Goal: Task Accomplishment & Management: Use online tool/utility

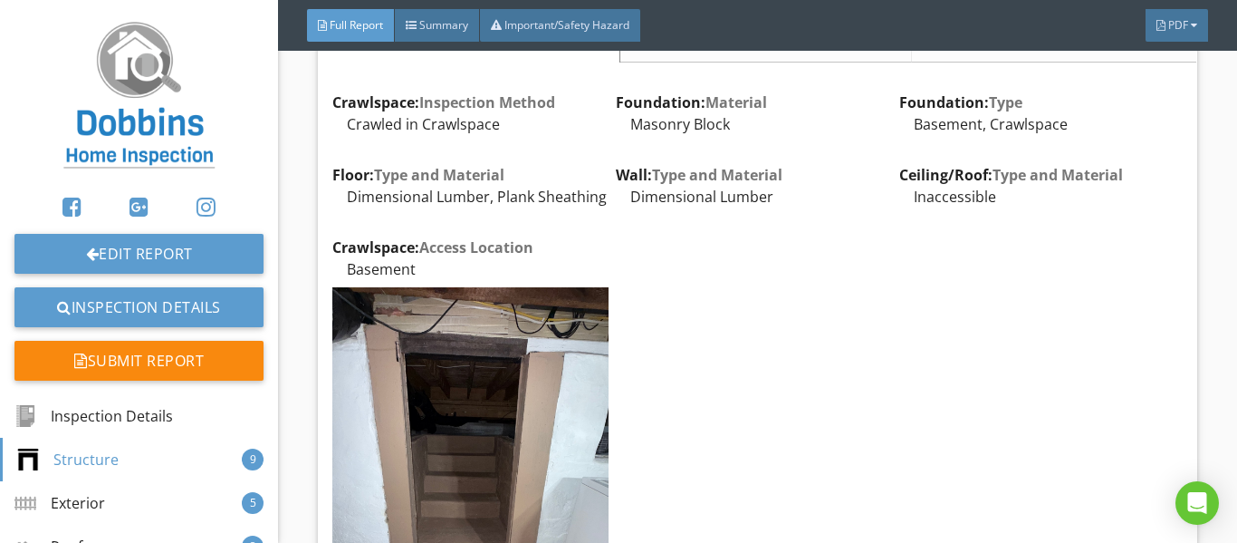
scroll to position [2627, 0]
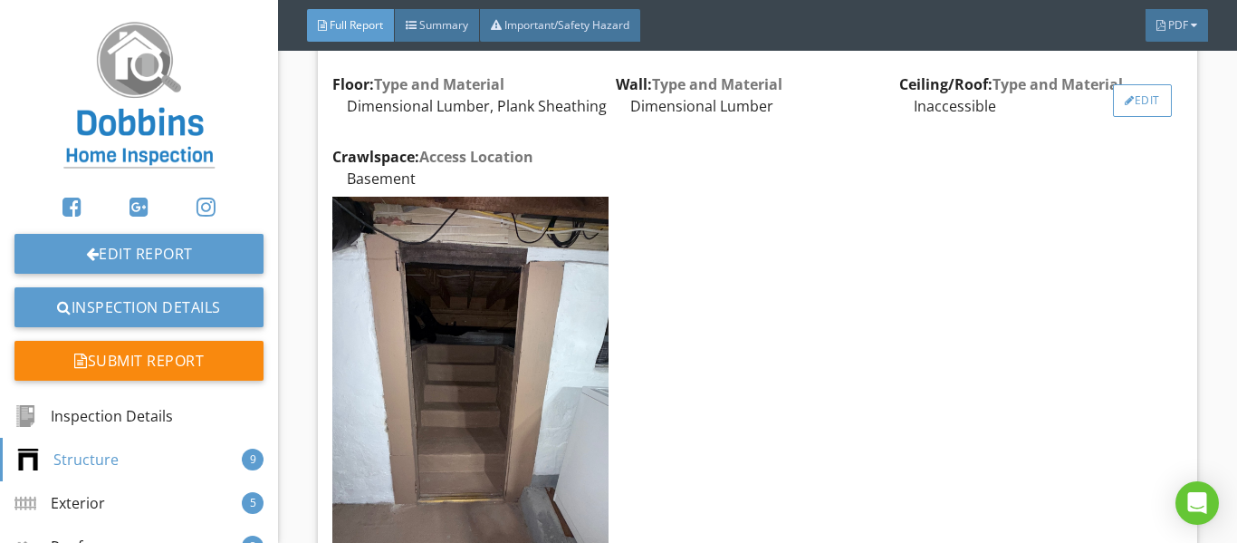
click at [1122, 117] on div "Edit" at bounding box center [1142, 100] width 59 height 33
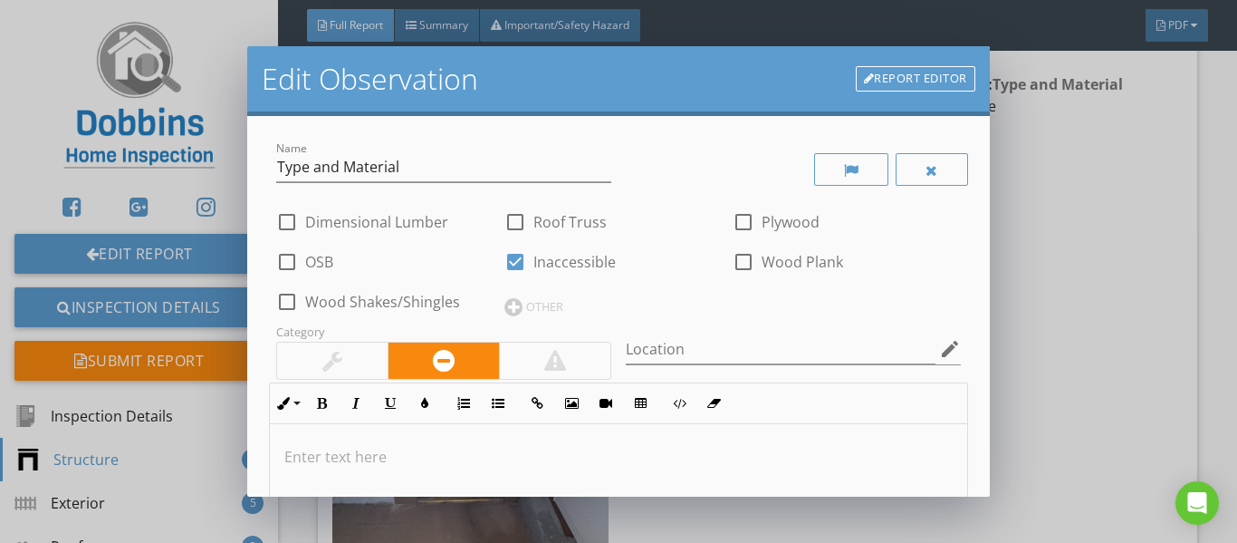
click at [521, 258] on div at bounding box center [515, 261] width 31 height 31
checkbox input "false"
click at [299, 229] on div at bounding box center [287, 222] width 31 height 31
checkbox input "true"
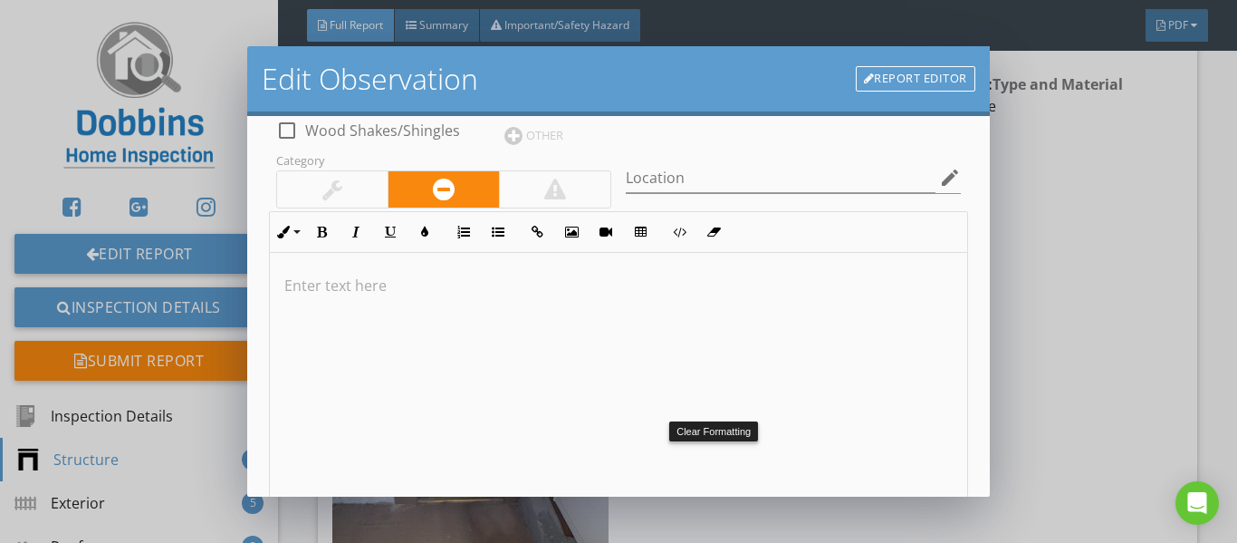
scroll to position [328, 0]
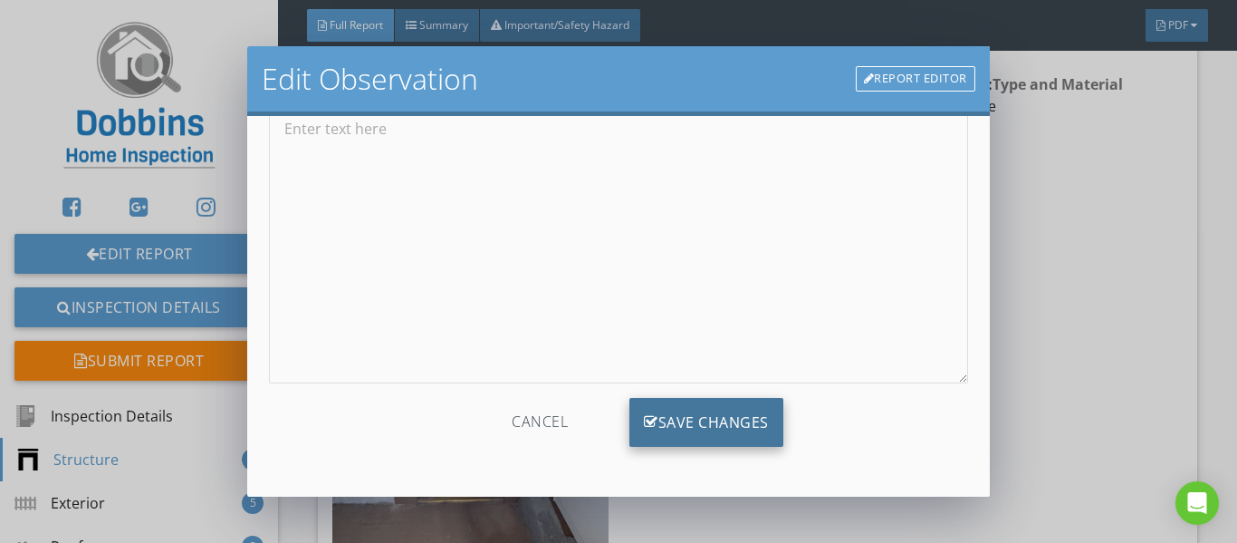
click at [738, 427] on div "Save Changes" at bounding box center [707, 422] width 154 height 49
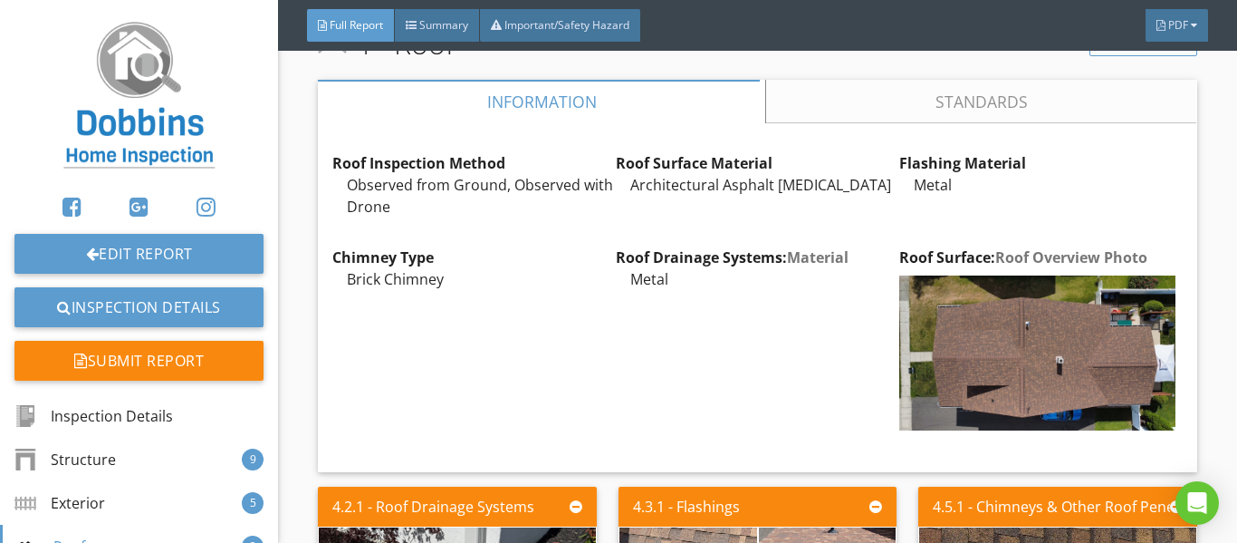
scroll to position [6341, 0]
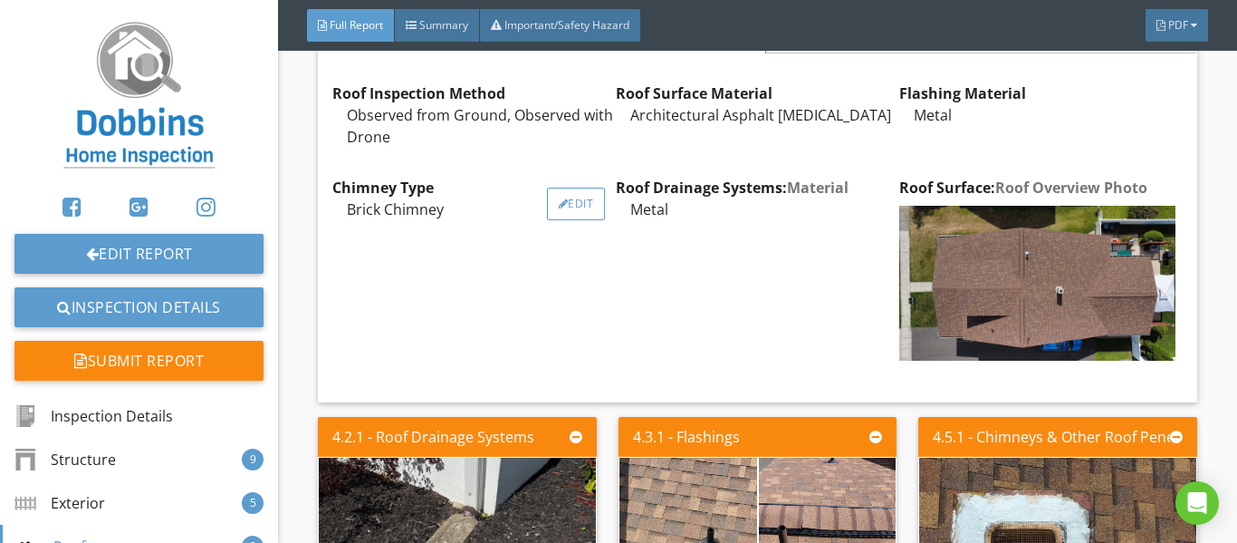
click at [569, 211] on div "Edit" at bounding box center [576, 204] width 59 height 33
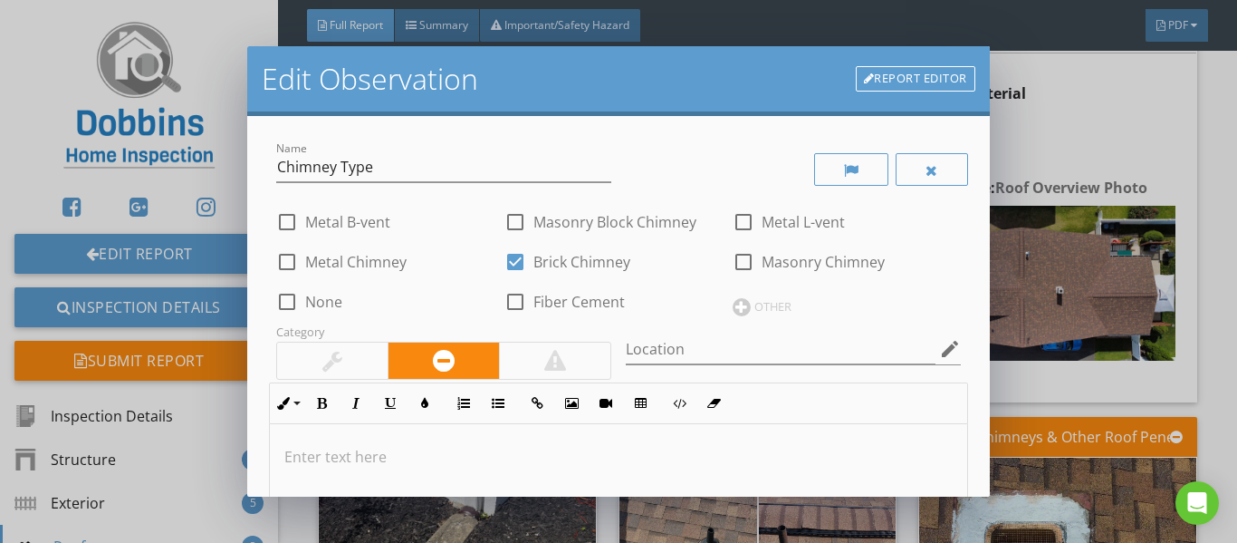
click at [322, 230] on label "Metal B-vent" at bounding box center [347, 222] width 85 height 18
checkbox input "true"
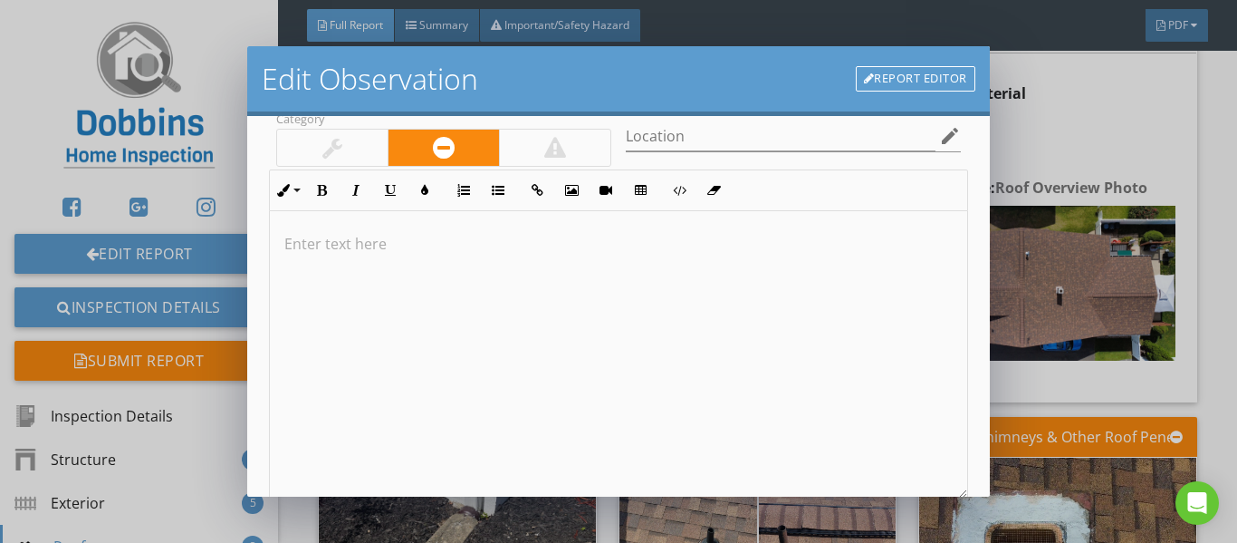
scroll to position [328, 0]
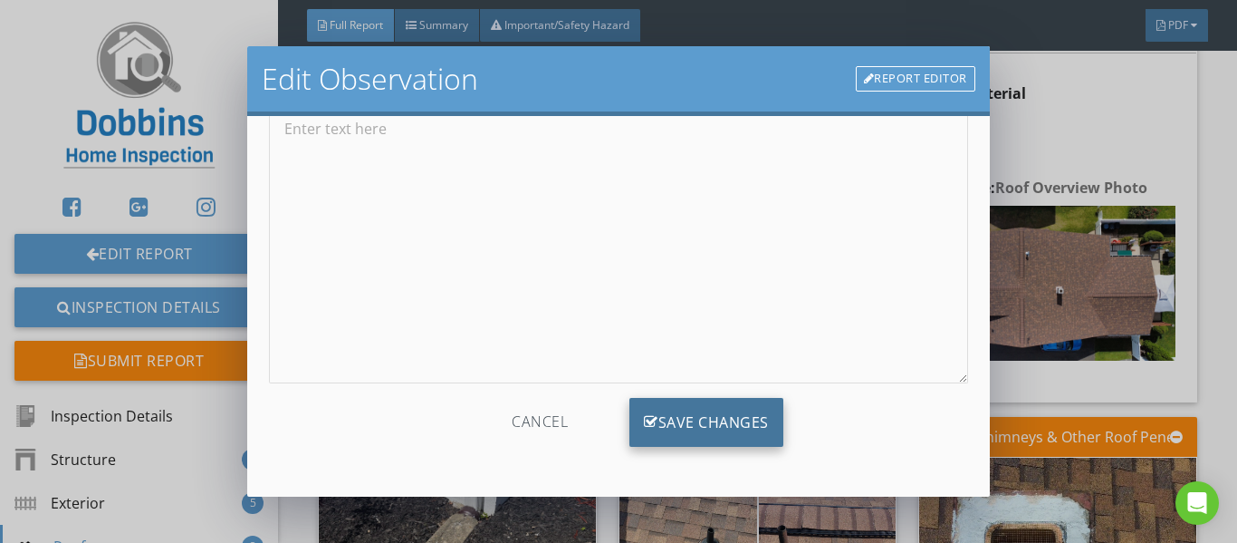
click at [711, 399] on div "Save Changes" at bounding box center [707, 422] width 154 height 49
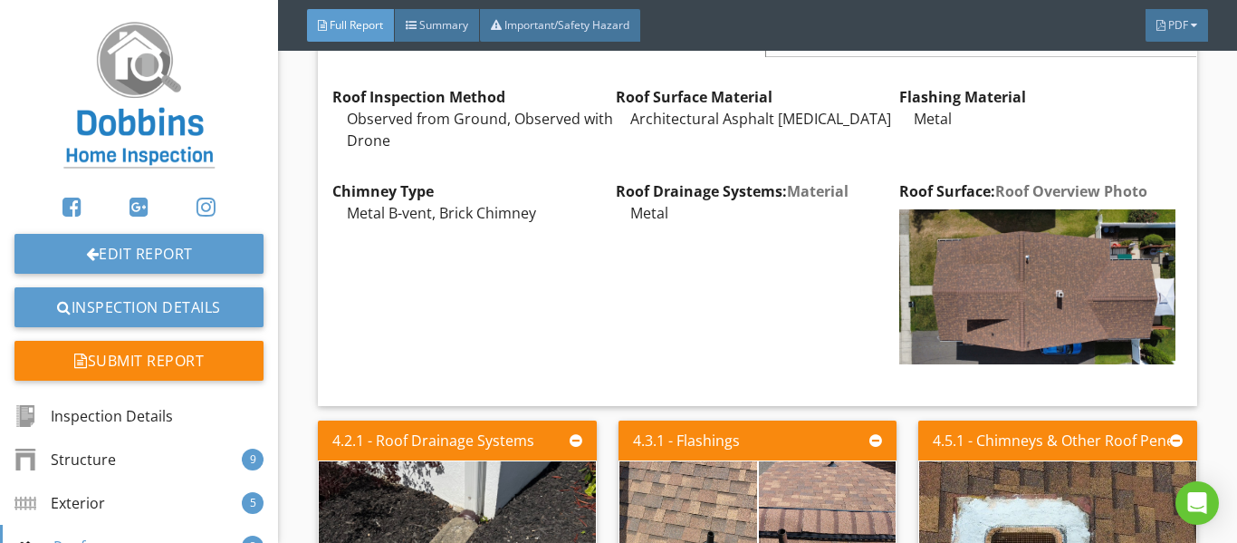
scroll to position [6341, 0]
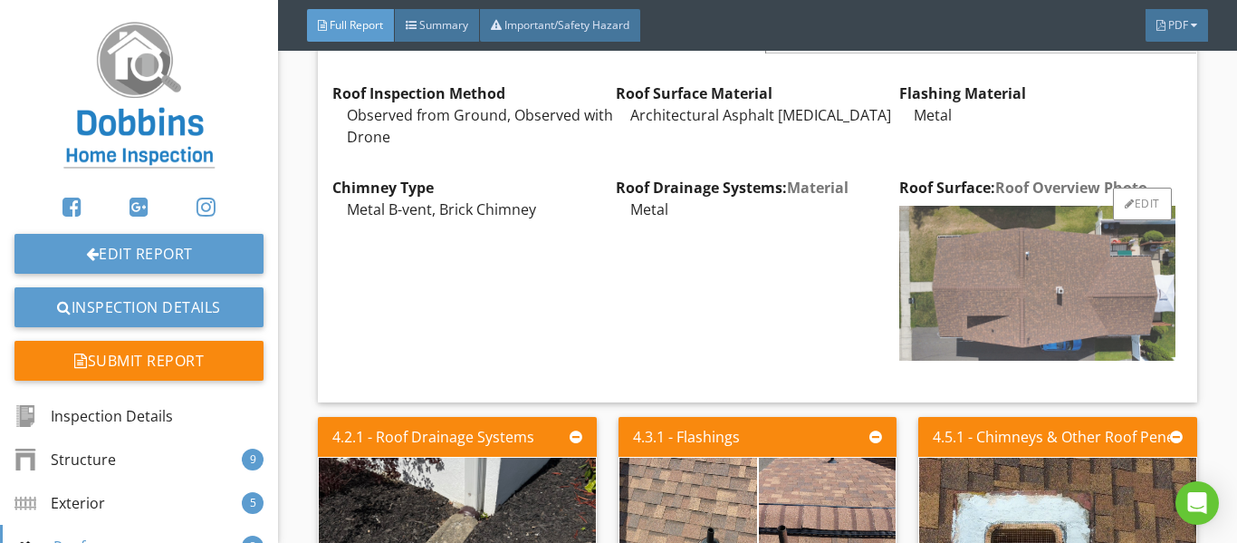
click at [1010, 288] on img at bounding box center [1038, 283] width 276 height 155
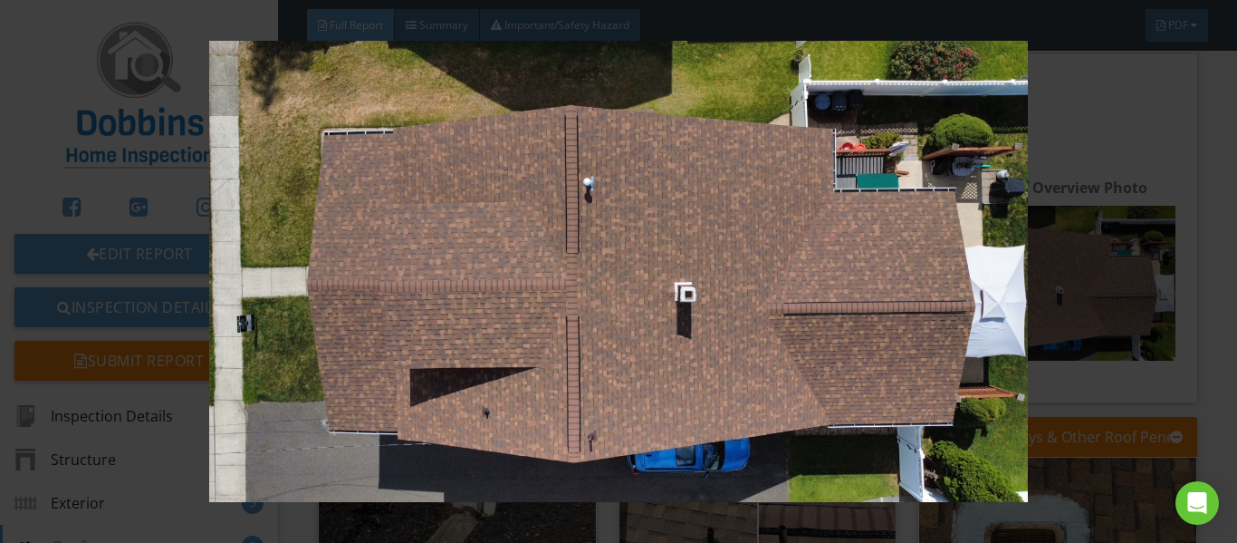
click at [1169, 257] on img at bounding box center [619, 271] width 1121 height 460
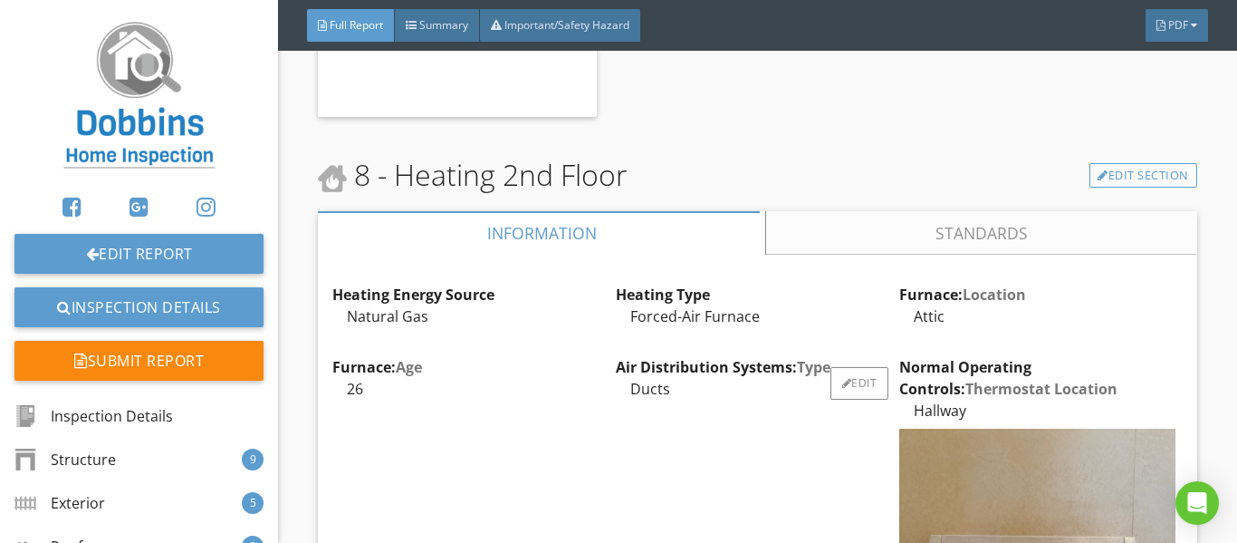
scroll to position [14494, 0]
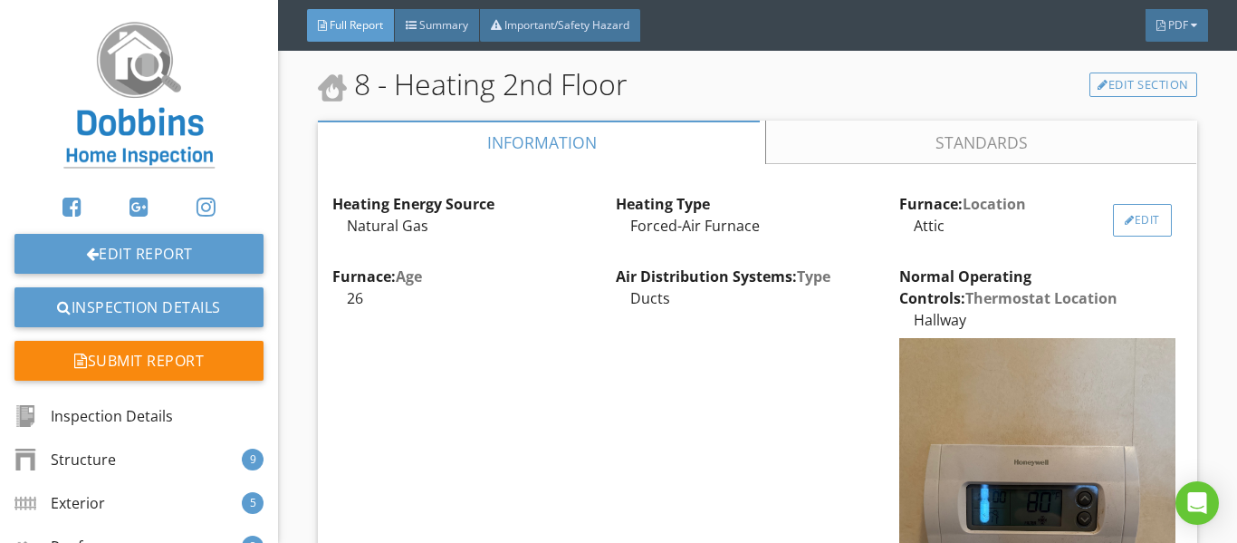
click at [1125, 215] on div at bounding box center [1130, 220] width 10 height 11
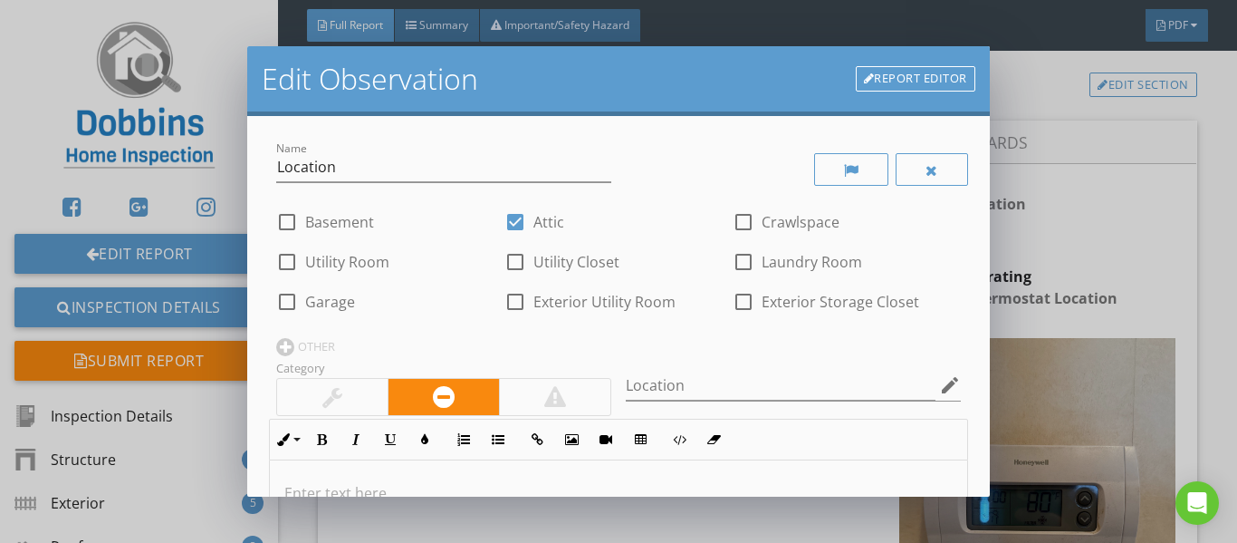
click at [523, 215] on div at bounding box center [515, 222] width 31 height 31
checkbox input "false"
click at [707, 379] on input "Location" at bounding box center [781, 386] width 310 height 30
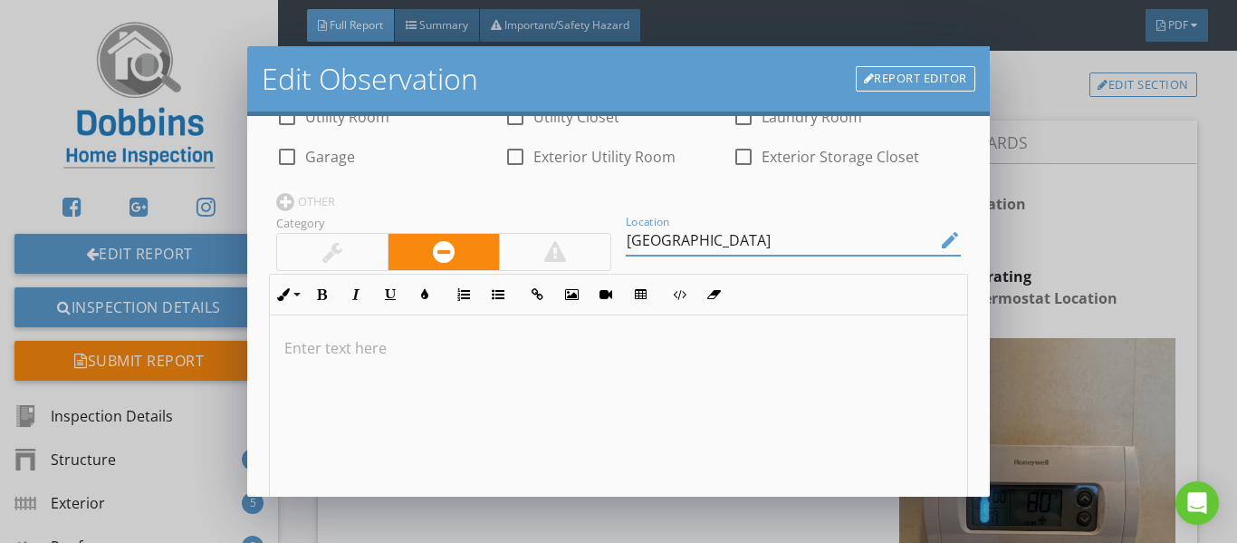
scroll to position [364, 0]
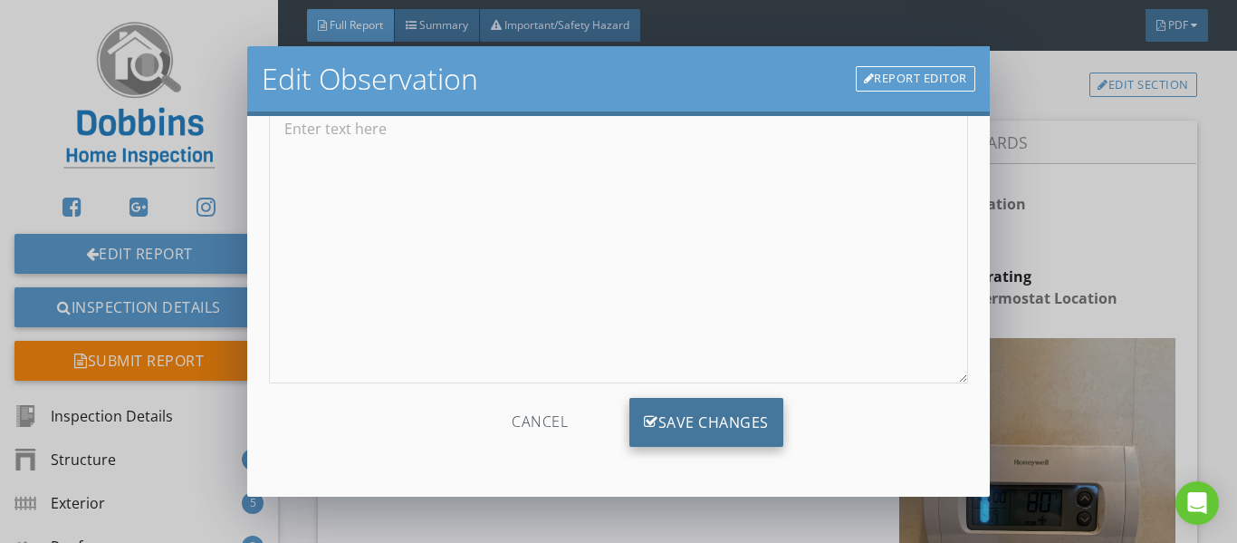
type input "[GEOGRAPHIC_DATA]"
click at [715, 446] on div "Save Changes" at bounding box center [707, 422] width 154 height 49
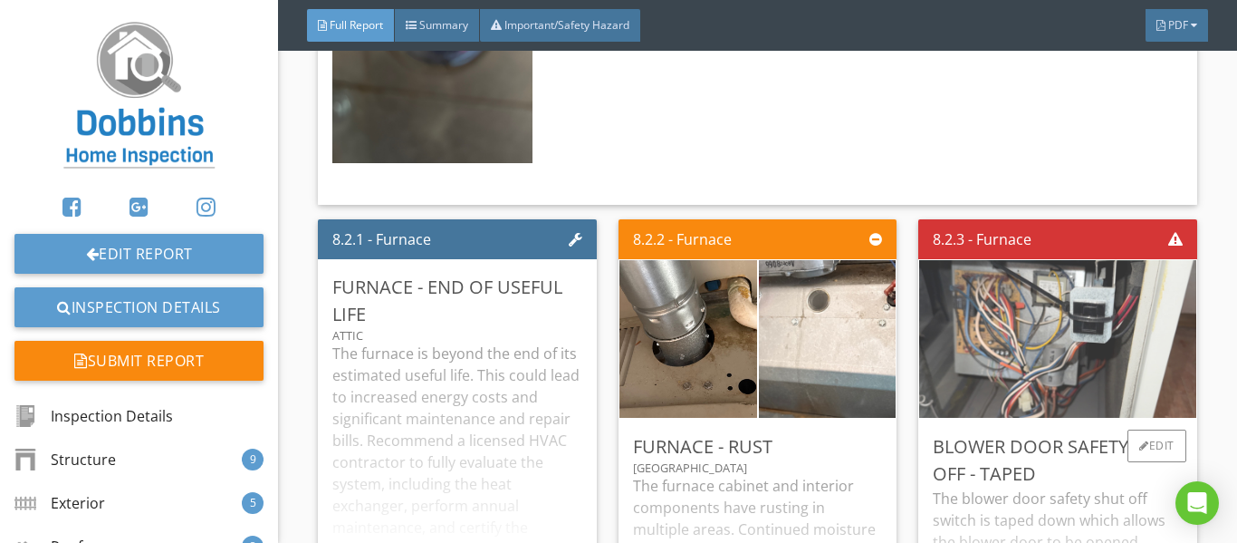
scroll to position [16215, 0]
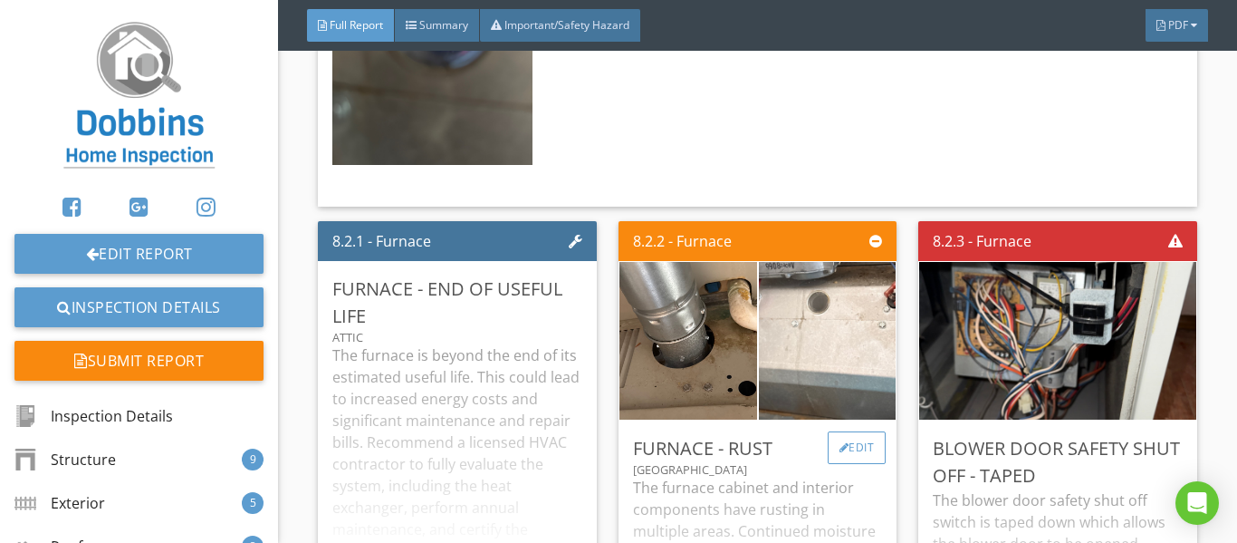
click at [860, 431] on div "Edit" at bounding box center [857, 447] width 59 height 33
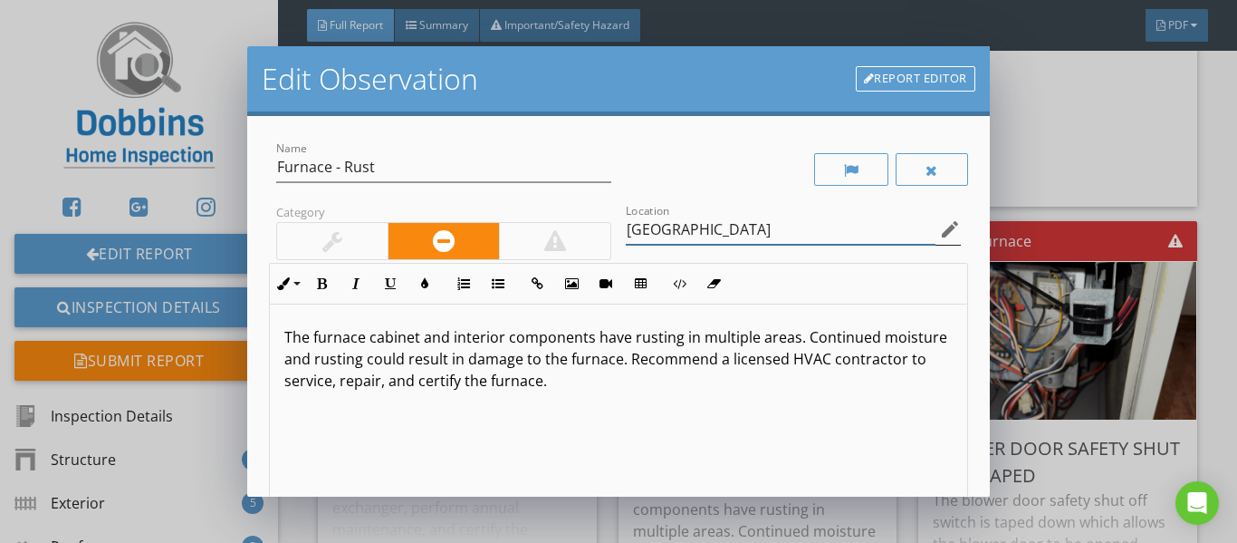
click at [806, 224] on input "[GEOGRAPHIC_DATA]" at bounding box center [781, 230] width 310 height 30
drag, startPoint x: 619, startPoint y: 230, endPoint x: 552, endPoint y: 236, distance: 67.3
click at [552, 236] on div "Name Furnace - Rust Category Location 2nd Floor Hallway Closet edit Inline Styl…" at bounding box center [618, 365] width 699 height 454
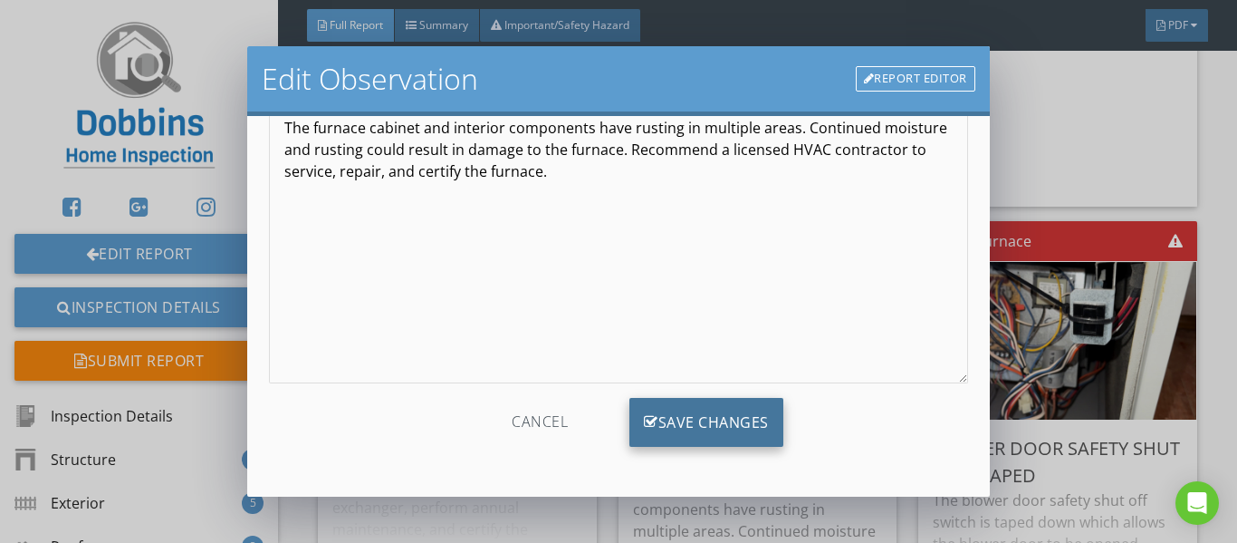
type input "[GEOGRAPHIC_DATA]"
click at [678, 435] on div "Save Changes" at bounding box center [707, 422] width 154 height 49
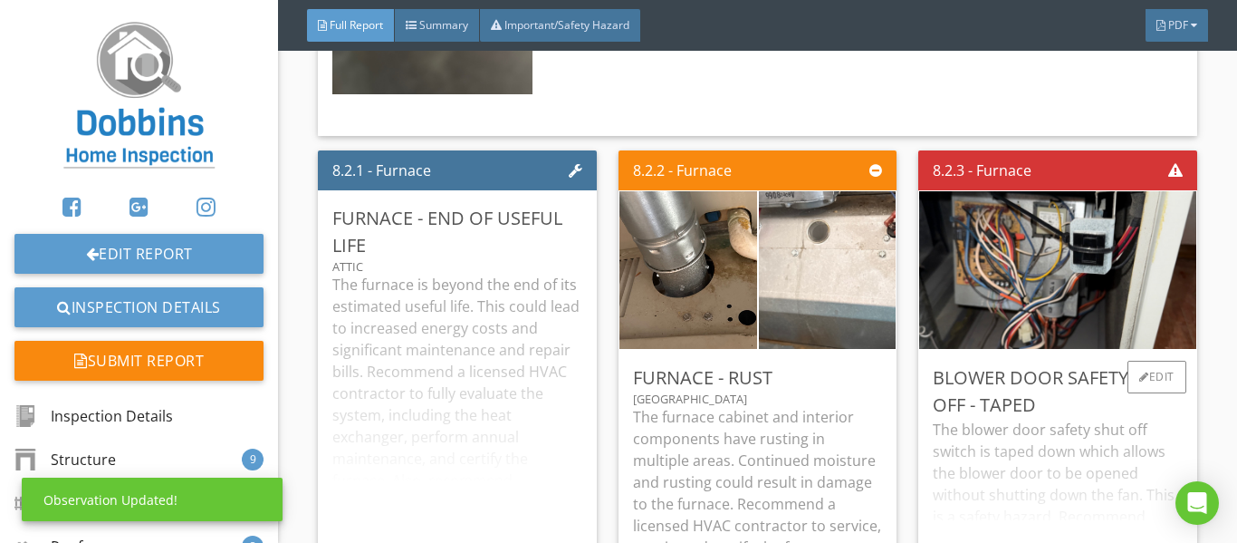
scroll to position [16396, 0]
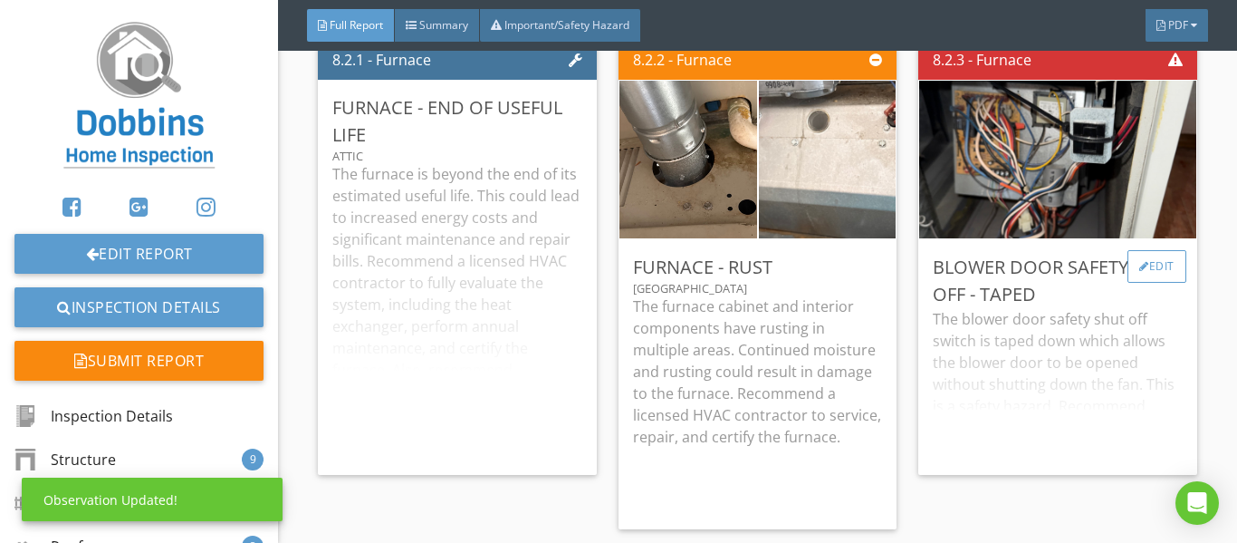
click at [1136, 250] on div "Edit" at bounding box center [1157, 266] width 59 height 33
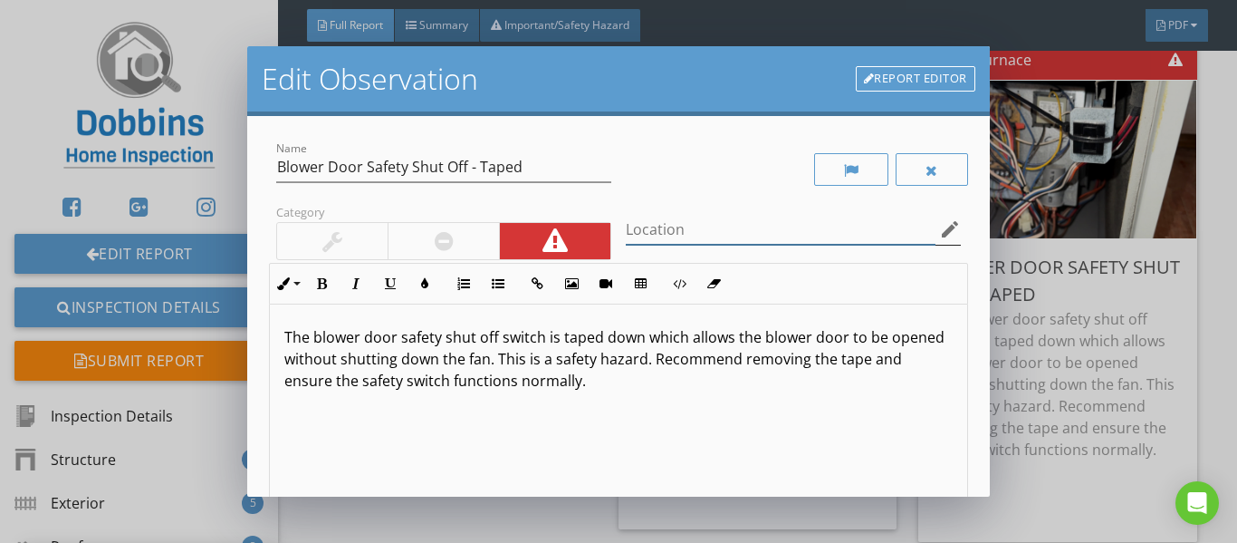
click at [631, 227] on input "Location" at bounding box center [781, 230] width 310 height 30
paste input "[GEOGRAPHIC_DATA]"
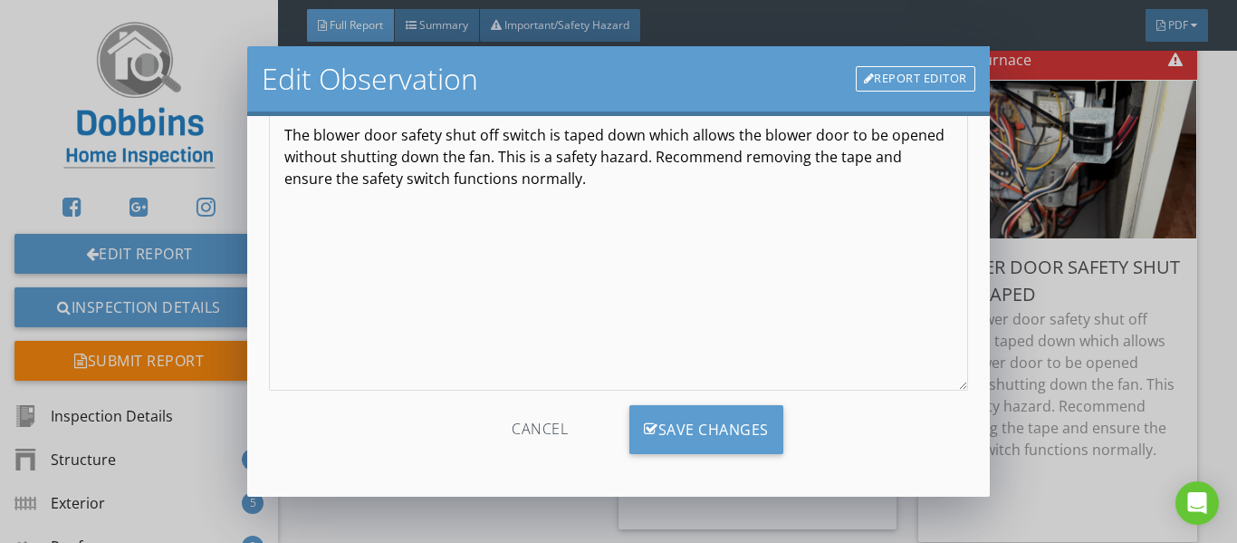
scroll to position [208, 0]
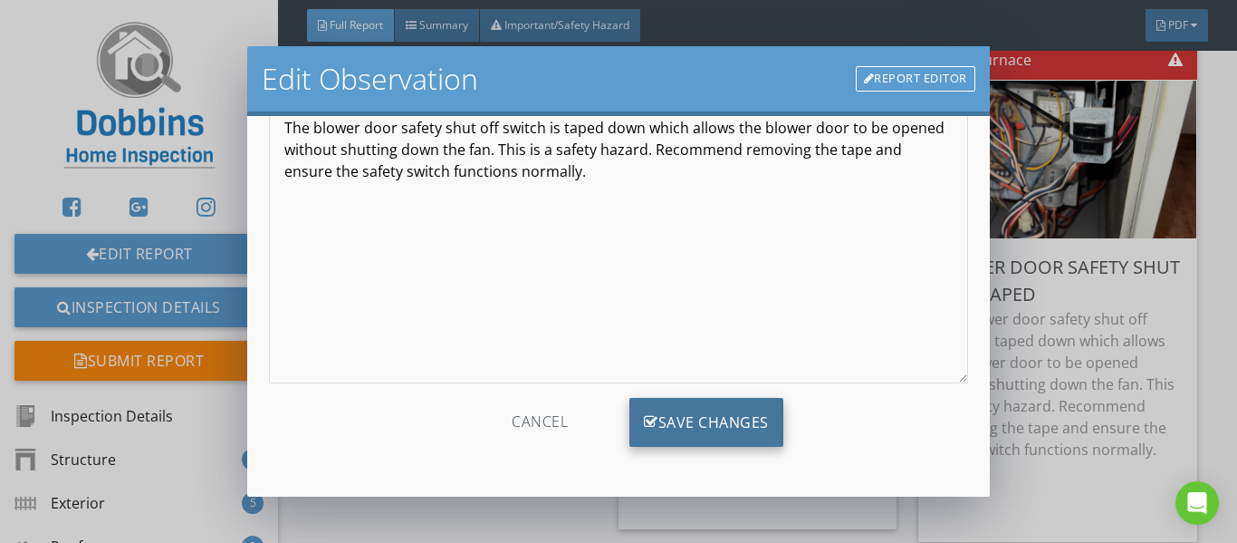
type input "[GEOGRAPHIC_DATA]"
click at [700, 424] on div "Save Changes" at bounding box center [707, 422] width 154 height 49
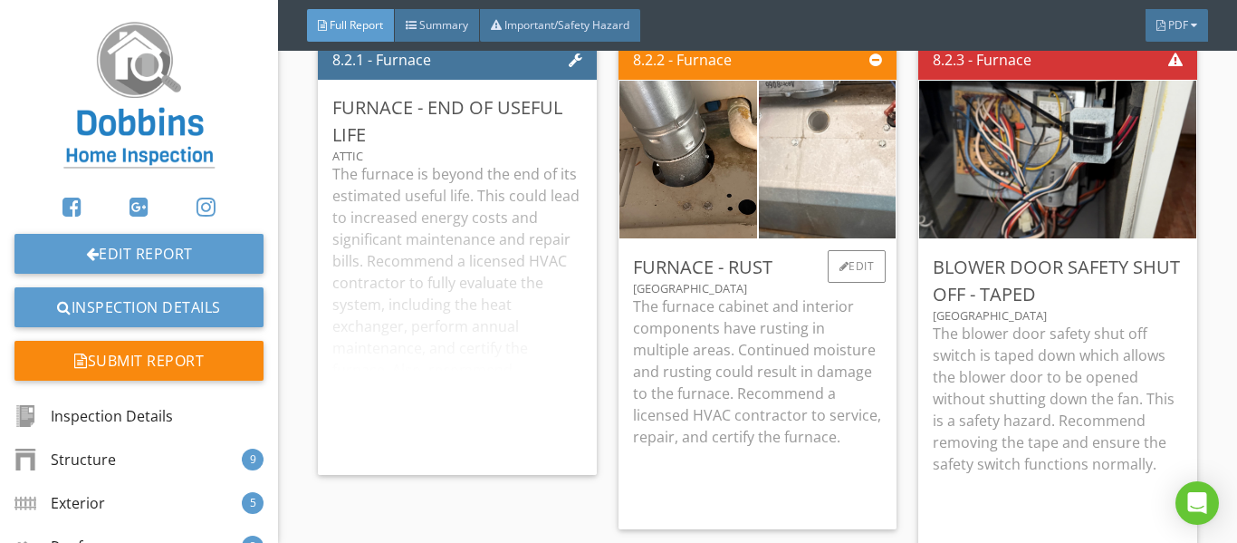
scroll to position [16306, 0]
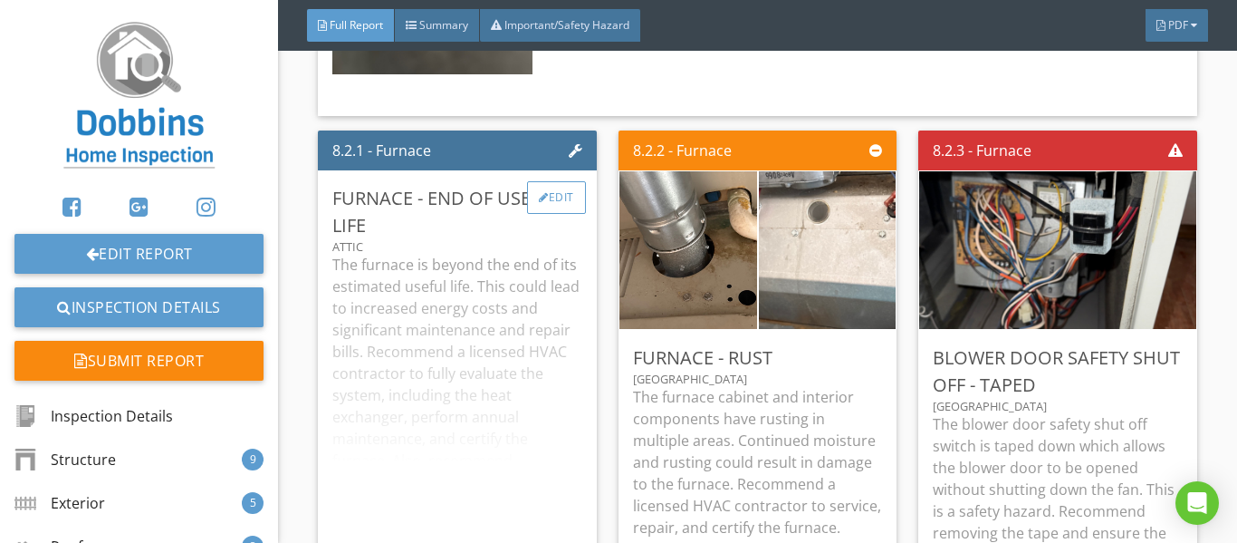
click at [542, 181] on div "Edit" at bounding box center [556, 197] width 59 height 33
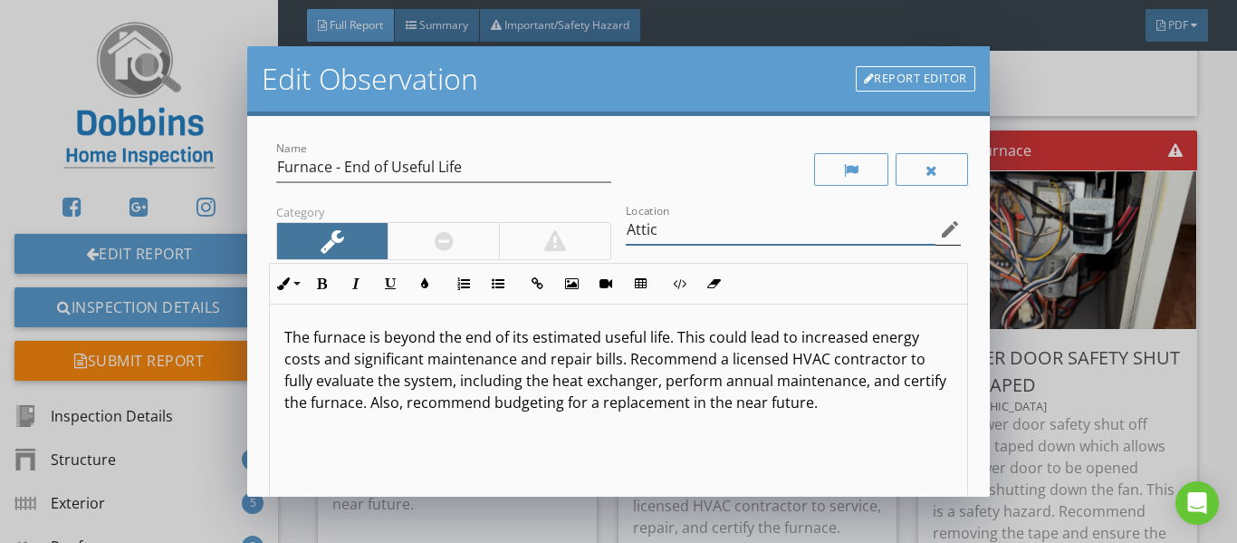
click at [871, 232] on input "Attic" at bounding box center [781, 230] width 310 height 30
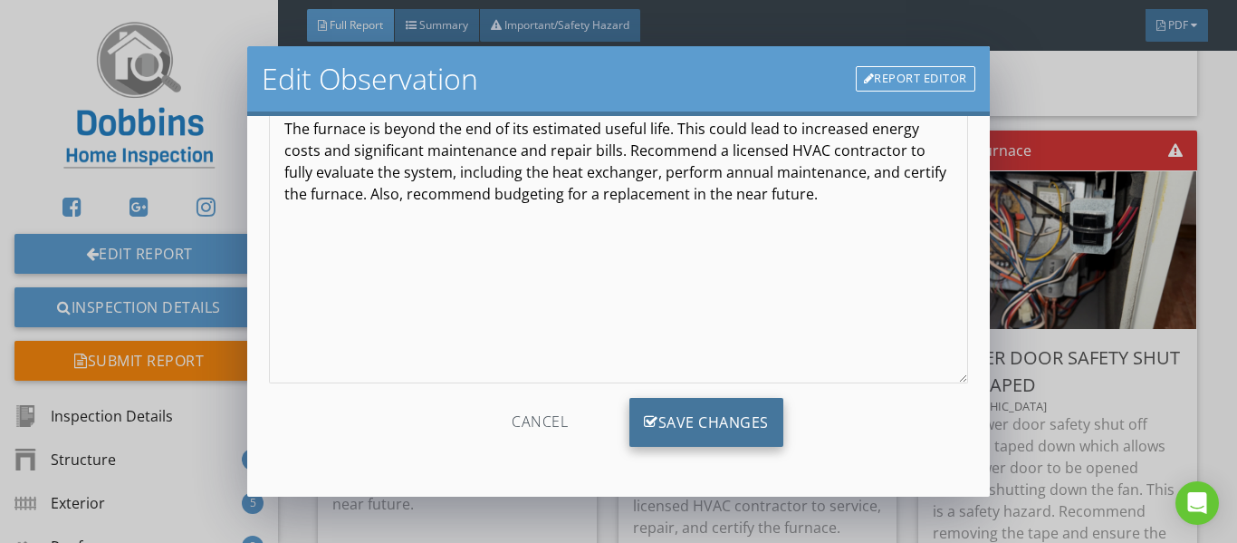
type input "2nd Floor"
click at [663, 411] on div "Save Changes" at bounding box center [707, 422] width 154 height 49
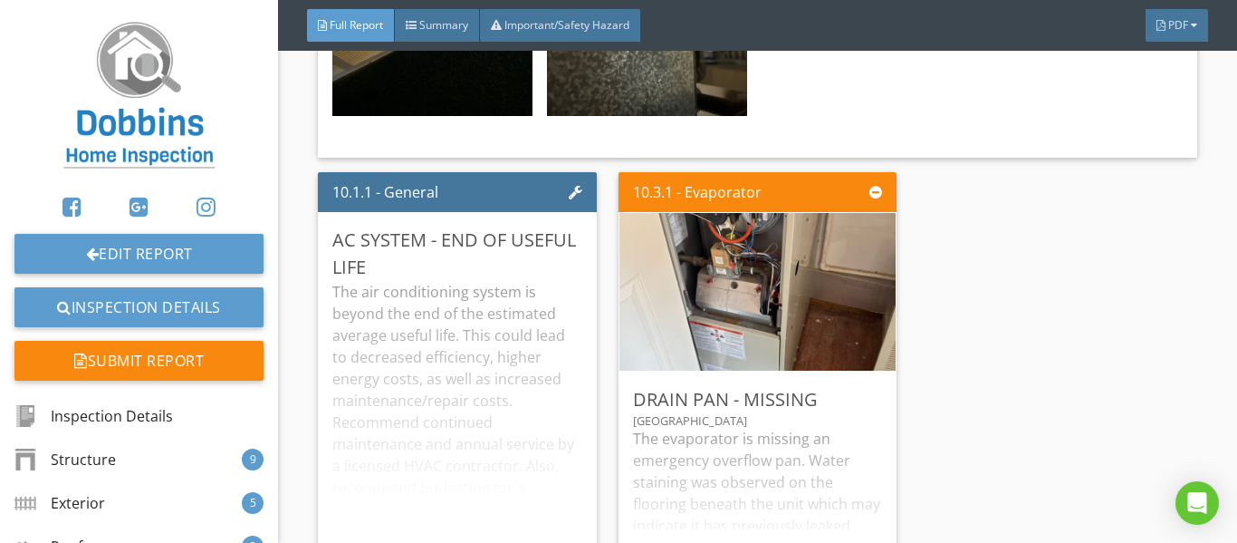
scroll to position [20020, 0]
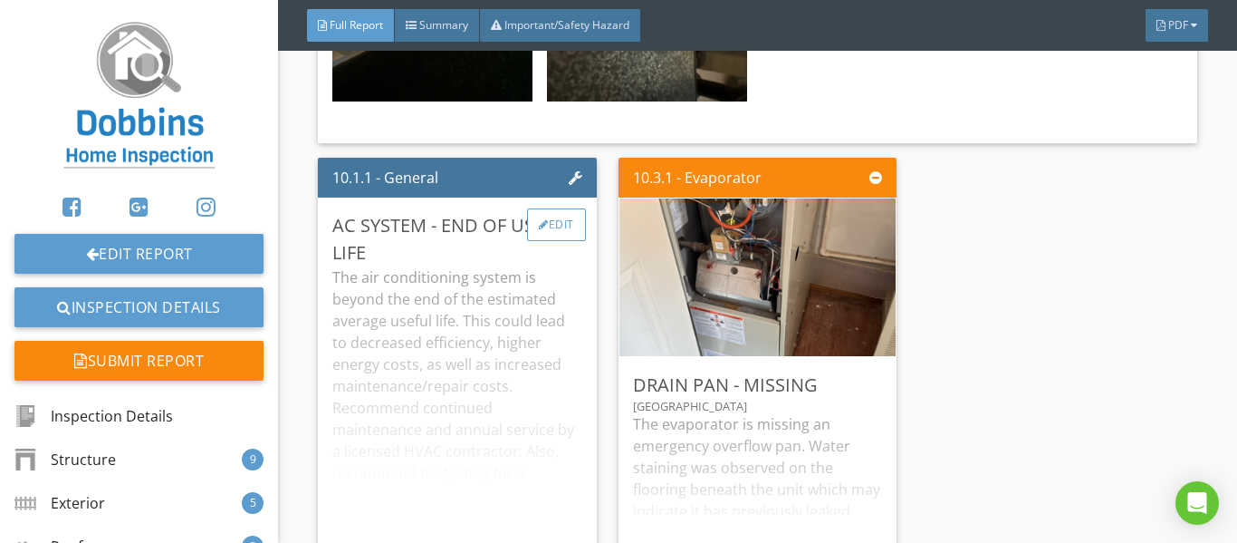
click at [551, 208] on div "Edit" at bounding box center [556, 224] width 59 height 33
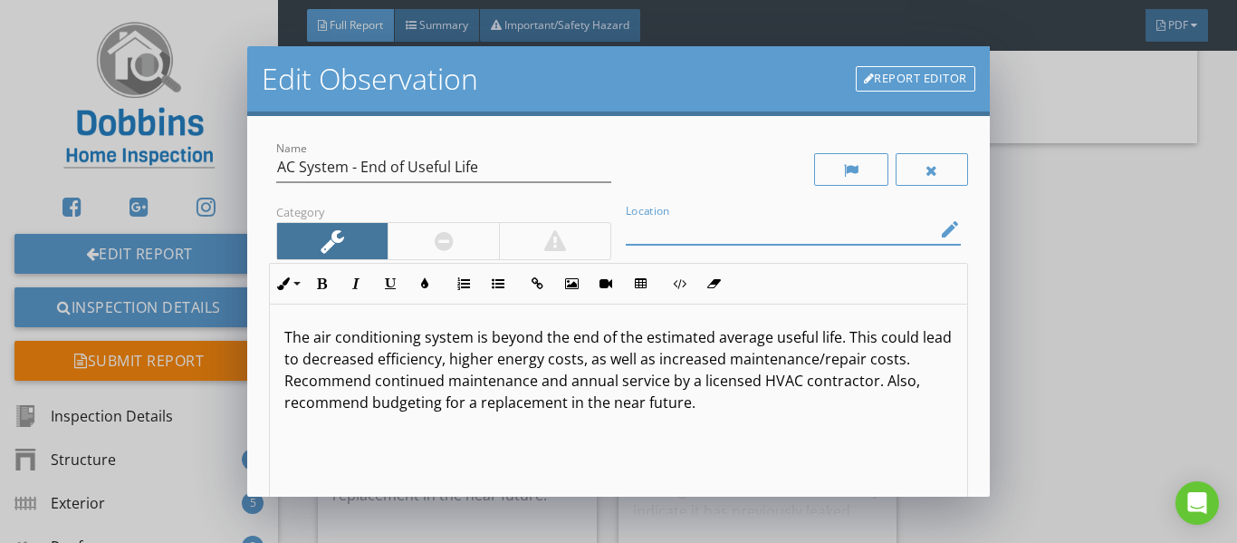
click at [769, 230] on input "Location" at bounding box center [781, 230] width 310 height 30
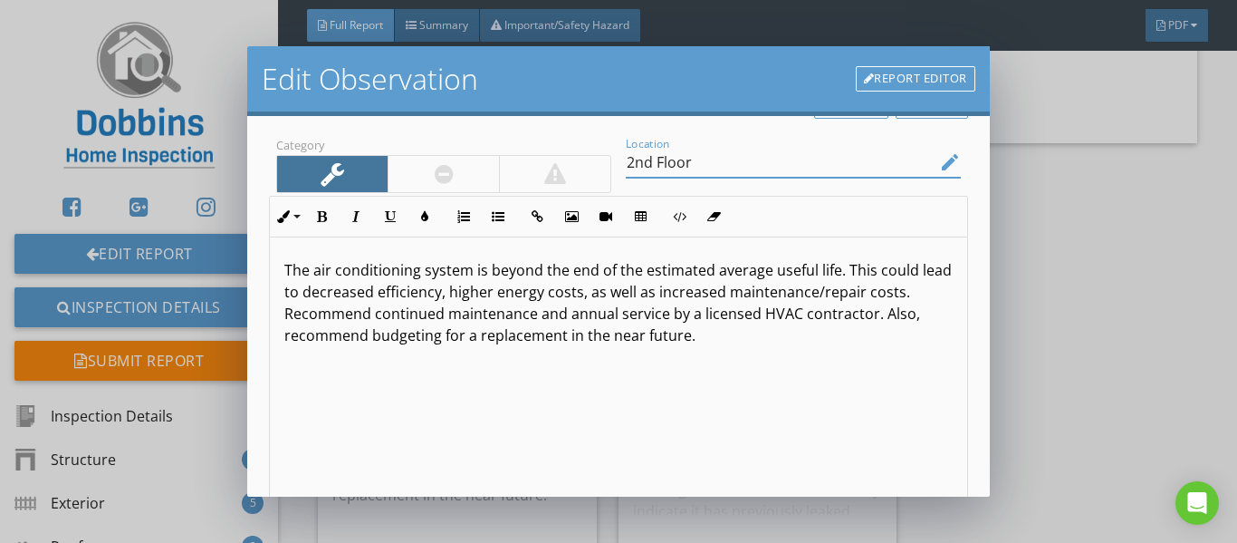
scroll to position [208, 0]
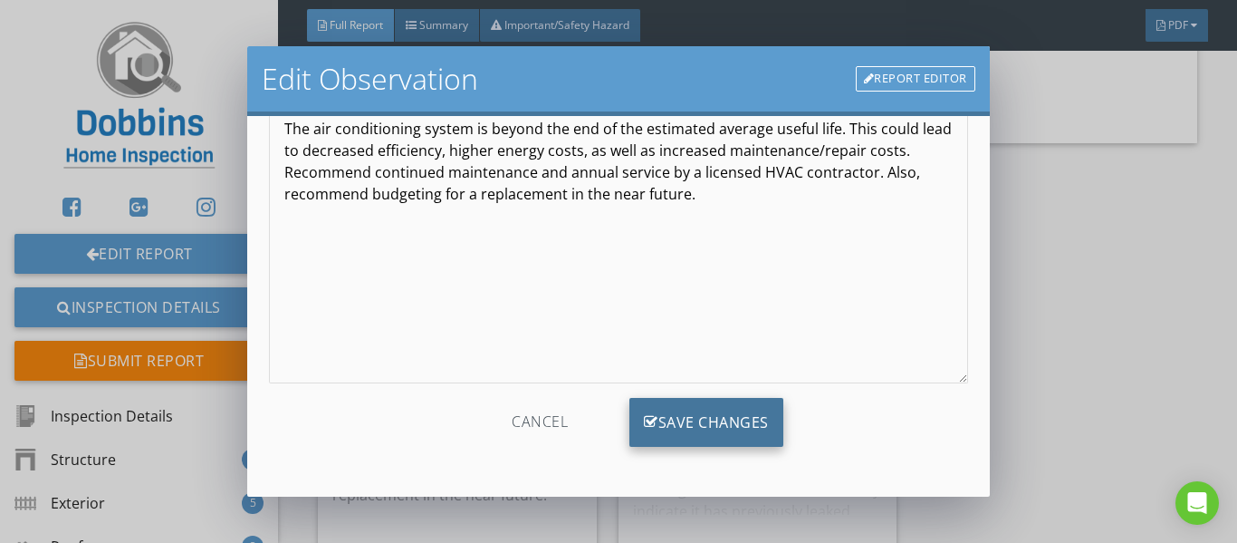
type input "2nd Floor"
click at [735, 421] on div "Save Changes" at bounding box center [707, 422] width 154 height 49
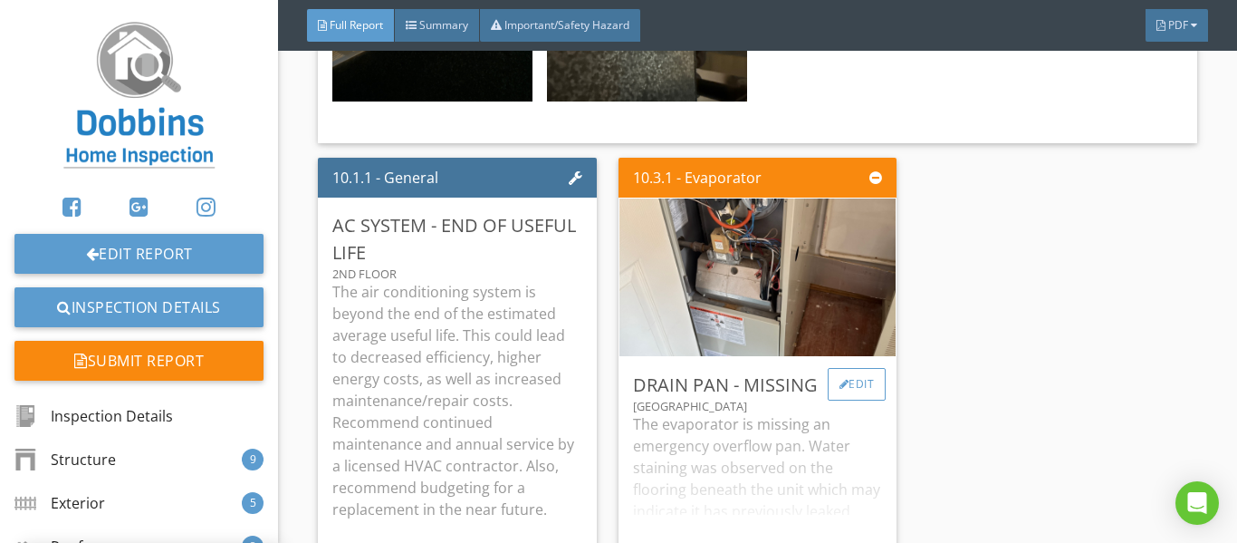
click at [857, 368] on div "Edit" at bounding box center [857, 384] width 59 height 33
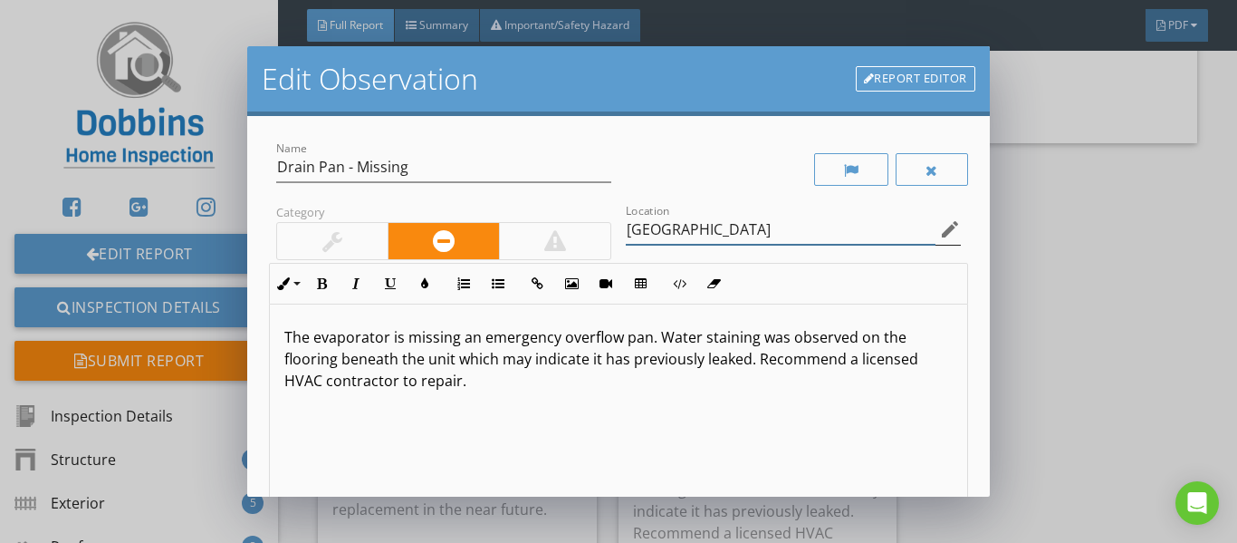
click at [842, 221] on input "[GEOGRAPHIC_DATA]" at bounding box center [781, 230] width 310 height 30
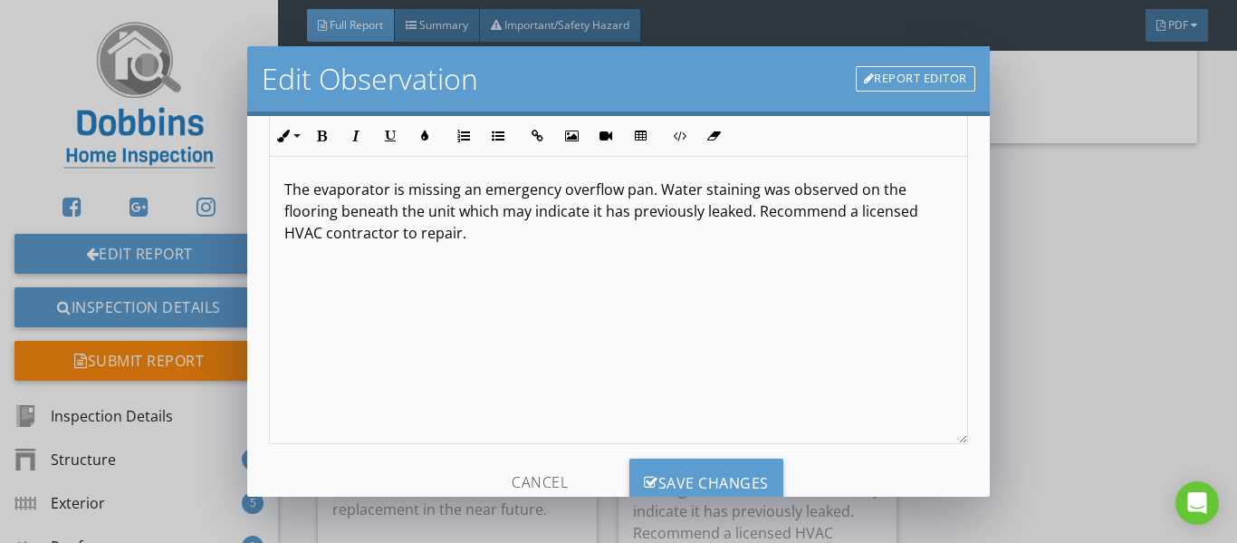
scroll to position [208, 0]
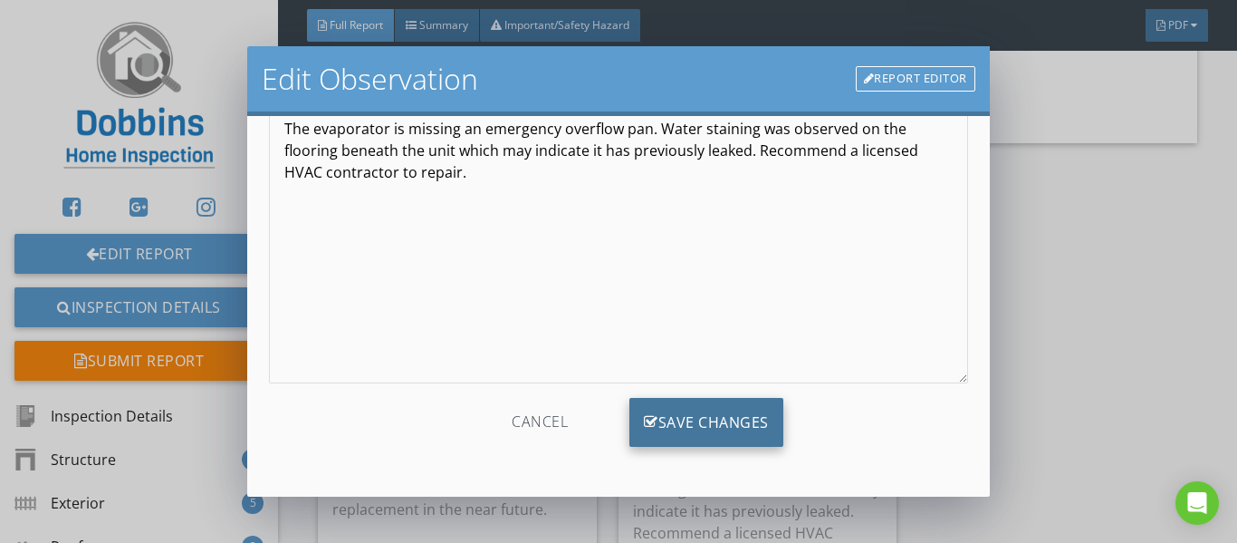
type input "[GEOGRAPHIC_DATA]"
click at [644, 428] on icon at bounding box center [651, 422] width 14 height 20
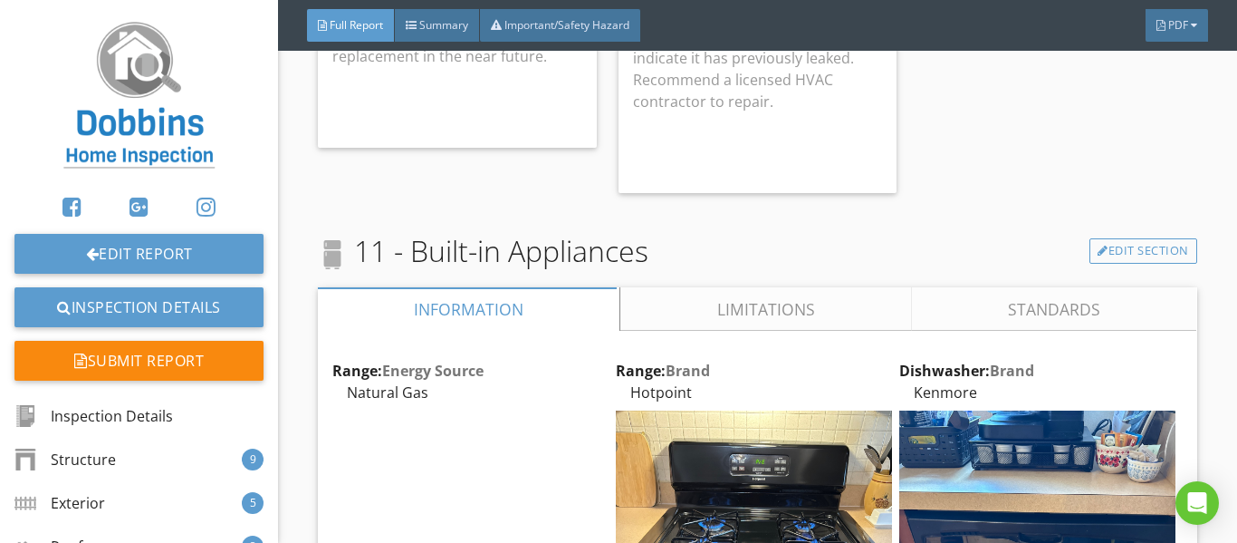
scroll to position [20020, 0]
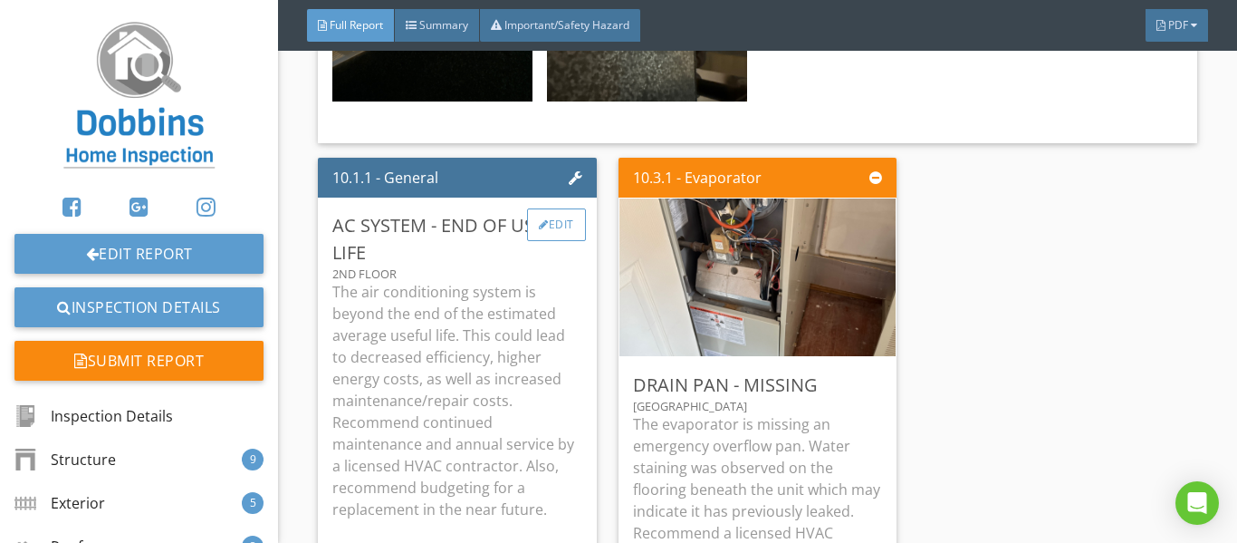
click at [544, 208] on div "Edit" at bounding box center [556, 224] width 59 height 33
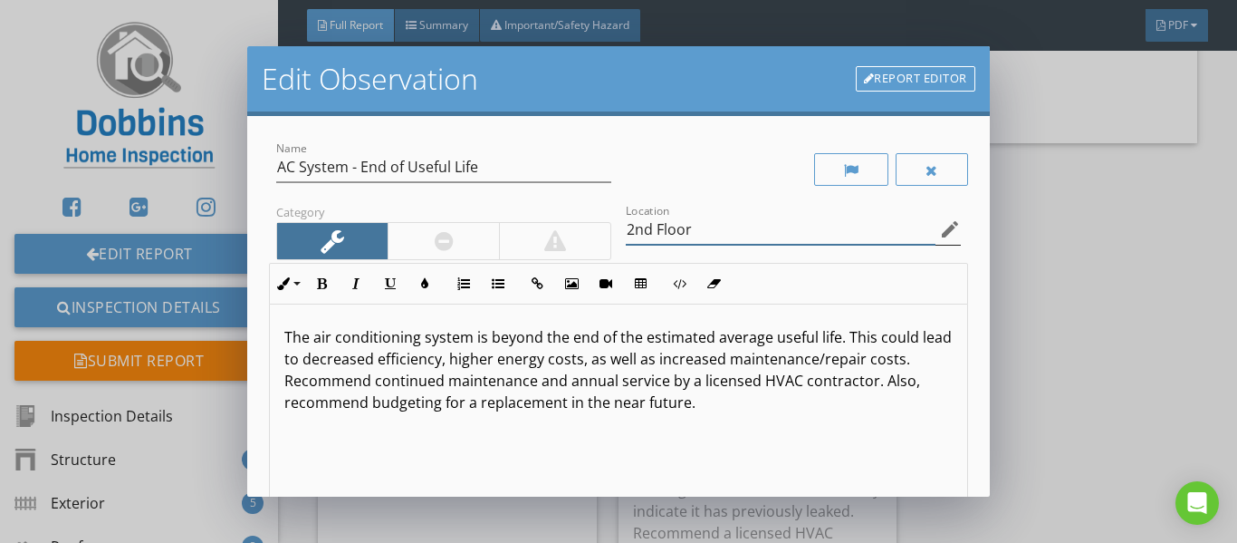
click at [768, 215] on input "2nd Floor" at bounding box center [781, 230] width 310 height 30
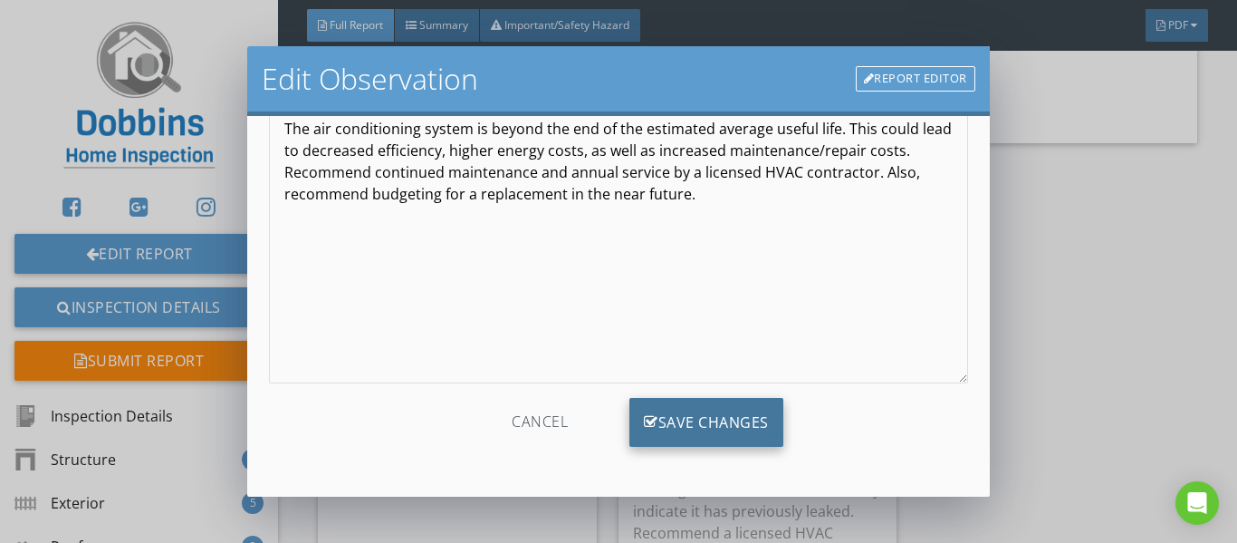
type input "2nd Floor Unit"
click at [718, 429] on div "Save Changes" at bounding box center [707, 422] width 154 height 49
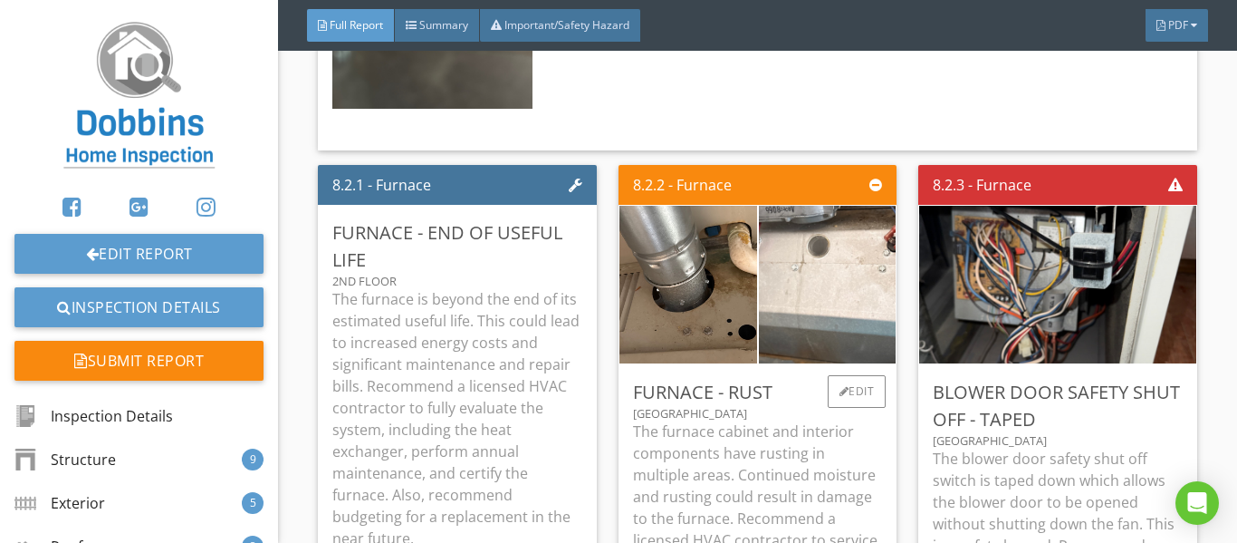
scroll to position [16306, 0]
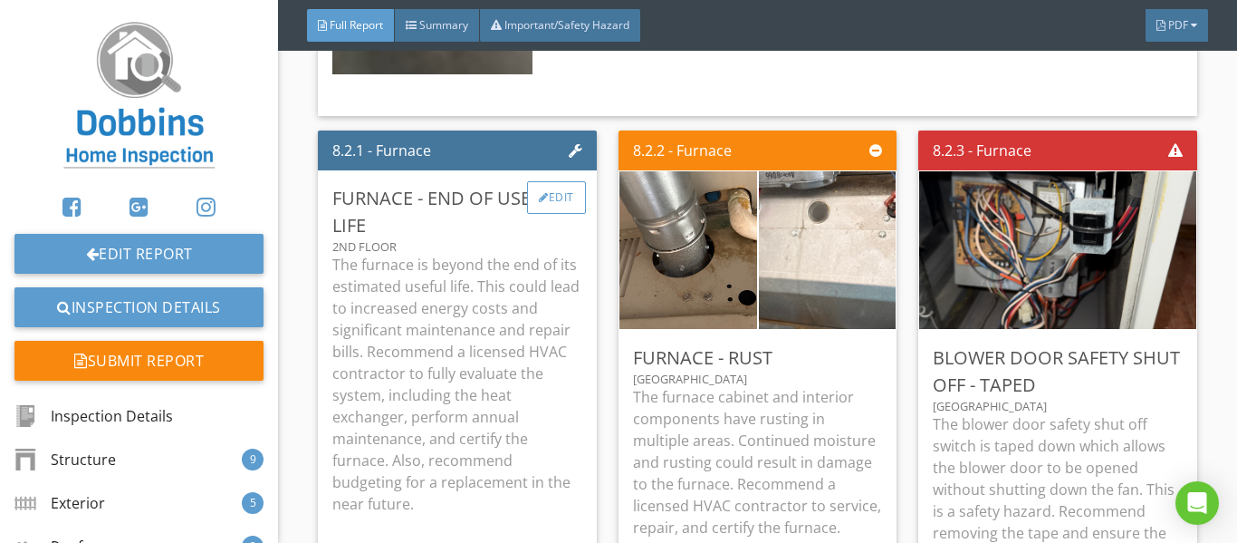
click at [542, 181] on div "Edit" at bounding box center [556, 197] width 59 height 33
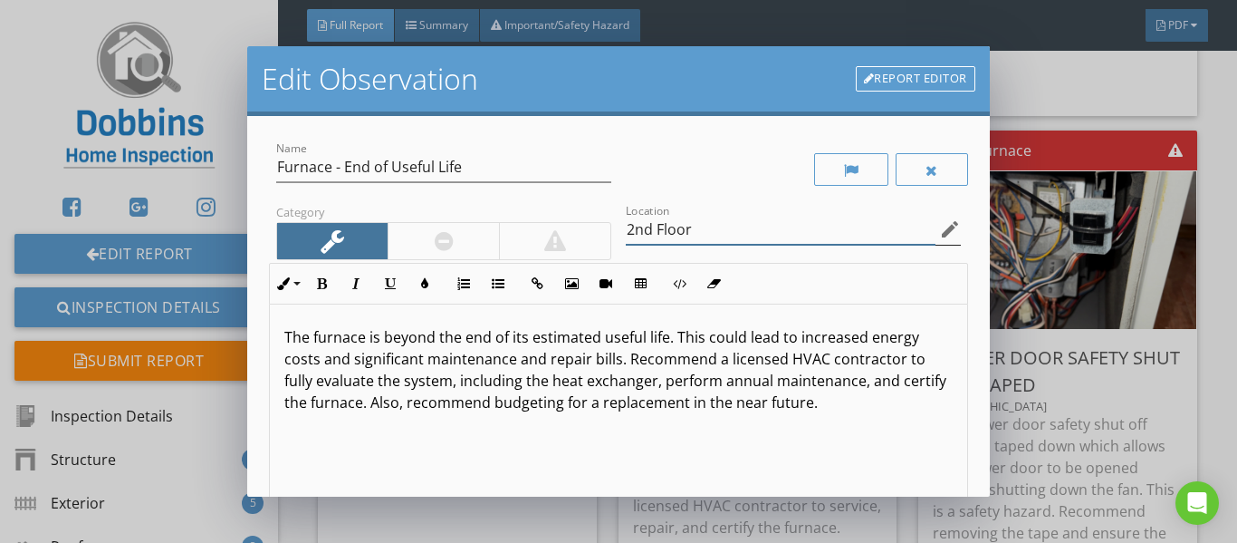
click at [755, 229] on input "2nd Floor" at bounding box center [781, 230] width 310 height 30
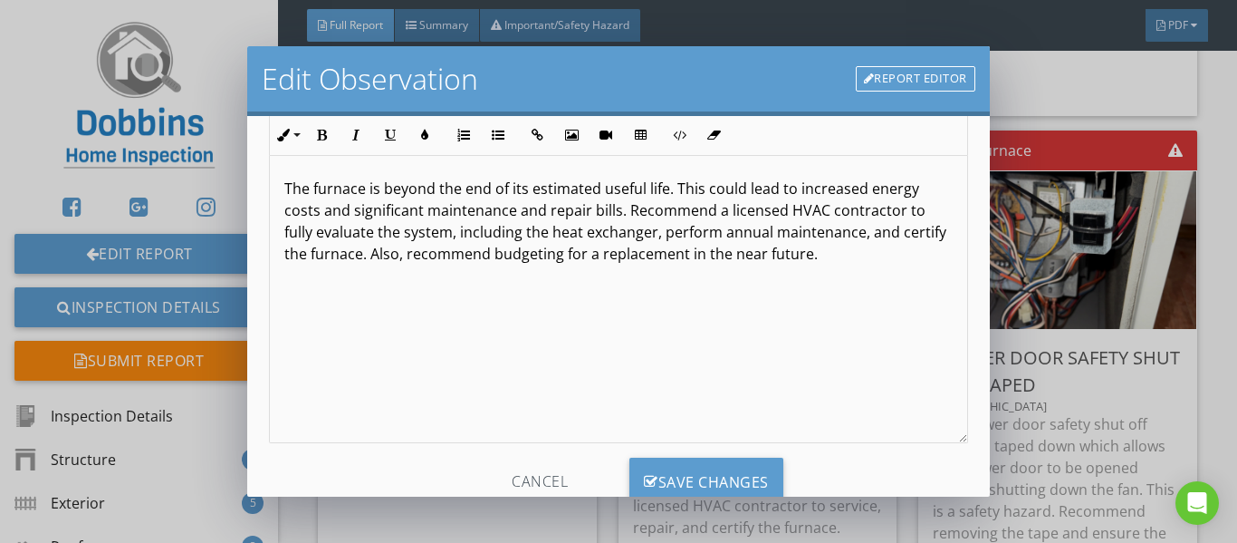
scroll to position [208, 0]
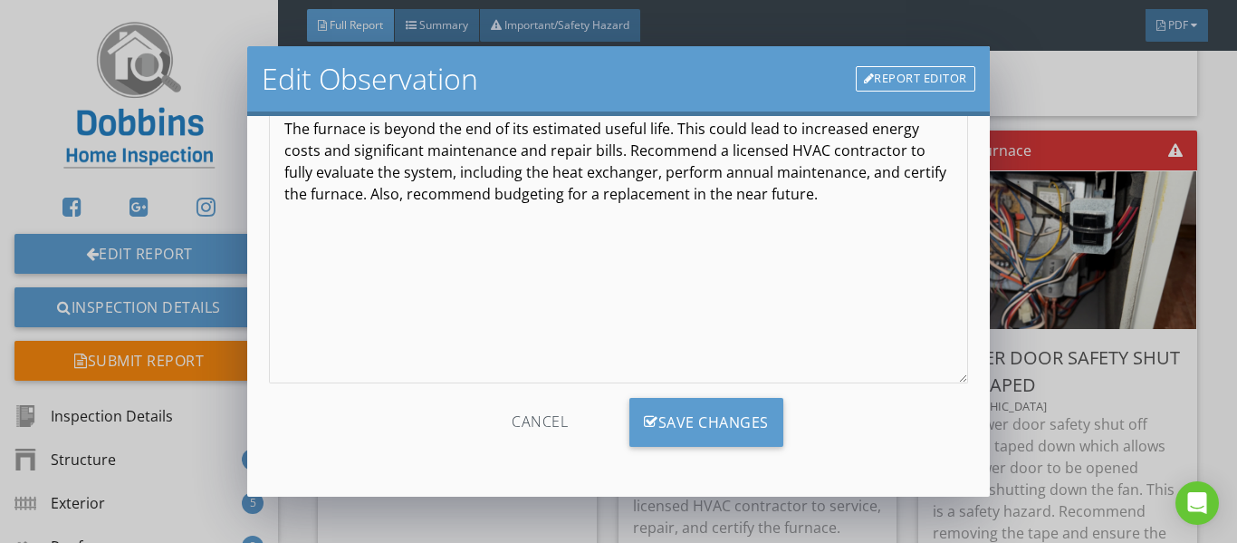
type input "2nd Floor Unit"
click at [722, 452] on div "Cancel Save Changes" at bounding box center [618, 429] width 699 height 63
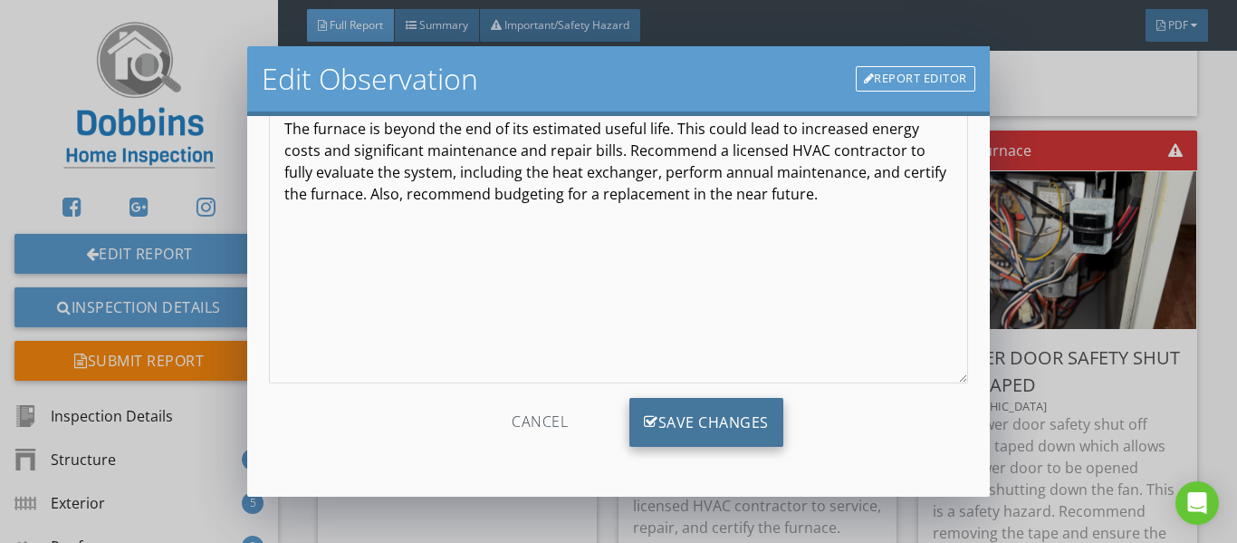
click at [722, 434] on div "Save Changes" at bounding box center [707, 422] width 154 height 49
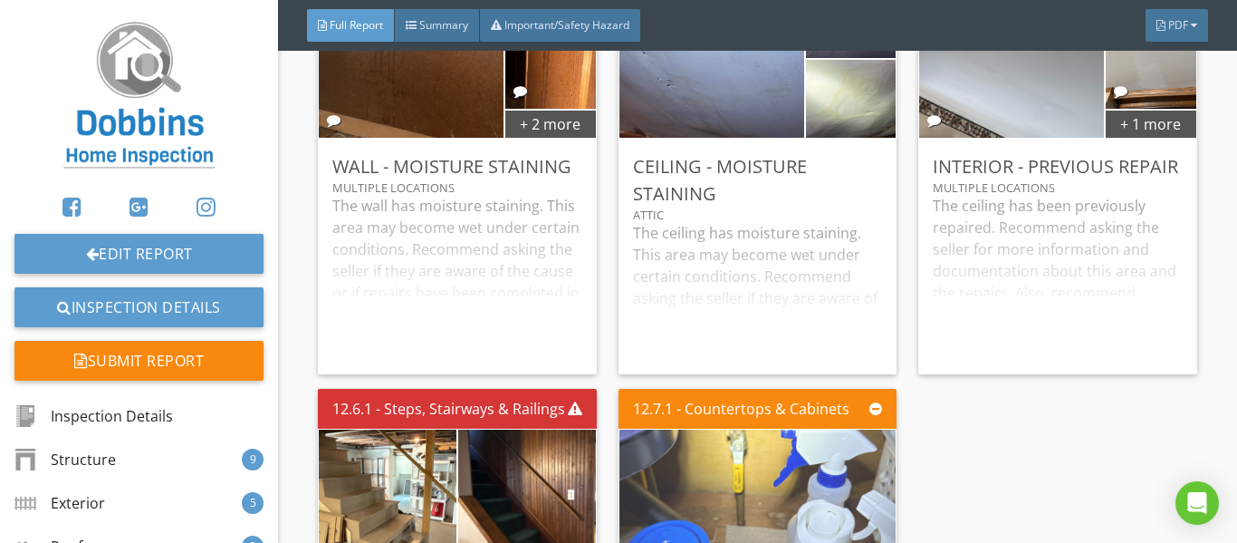
scroll to position [24096, 0]
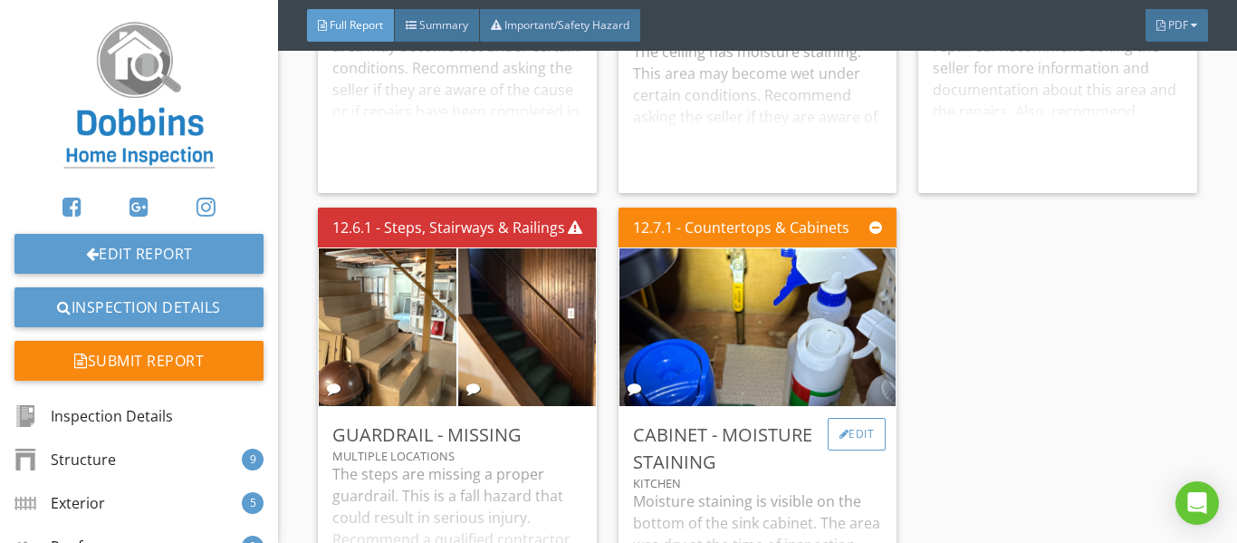
click at [849, 418] on div "Edit" at bounding box center [857, 434] width 59 height 33
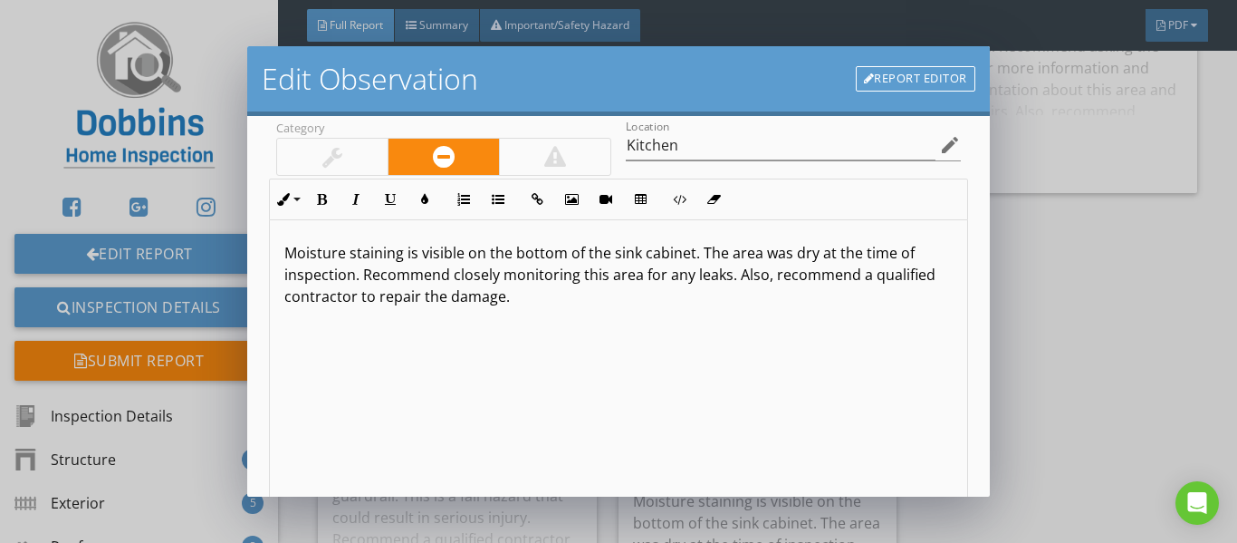
scroll to position [0, 0]
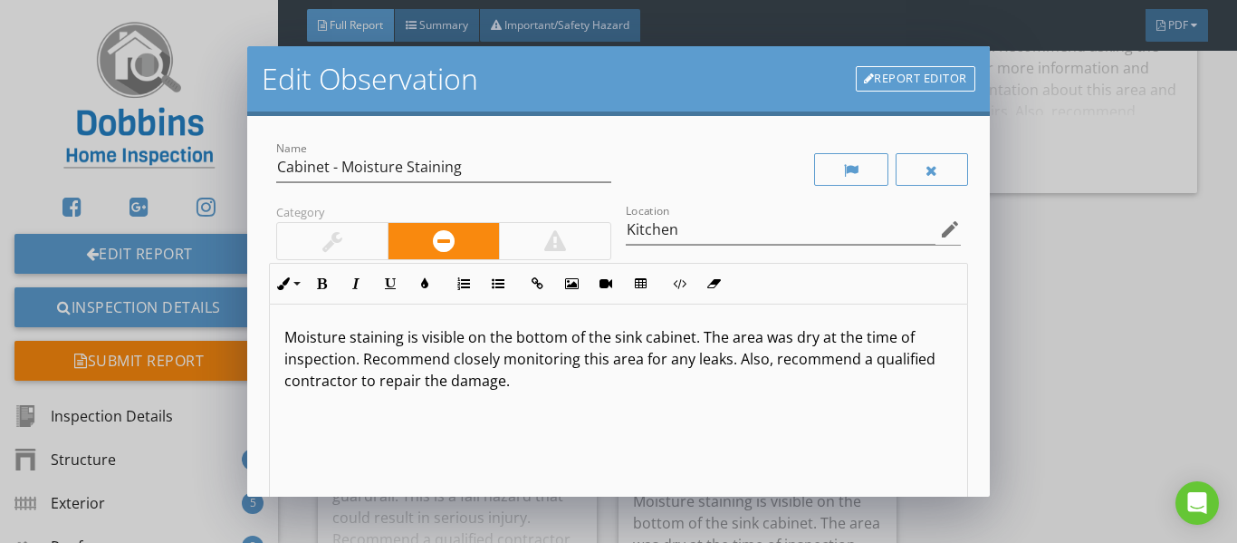
click at [911, 82] on link "Report Editor" at bounding box center [916, 78] width 120 height 25
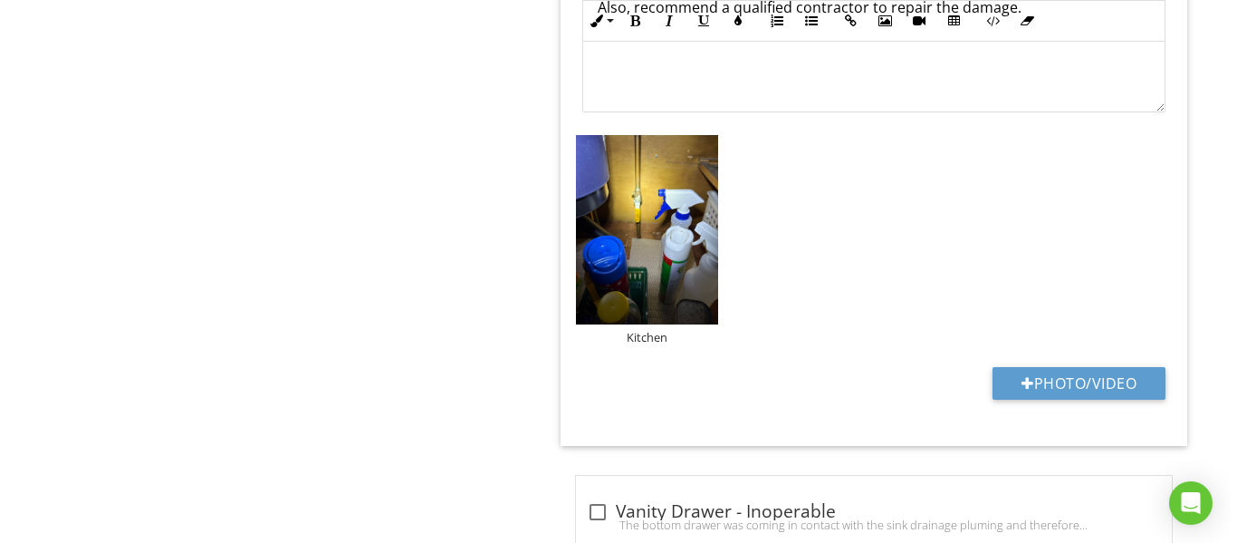
scroll to position [1871, 0]
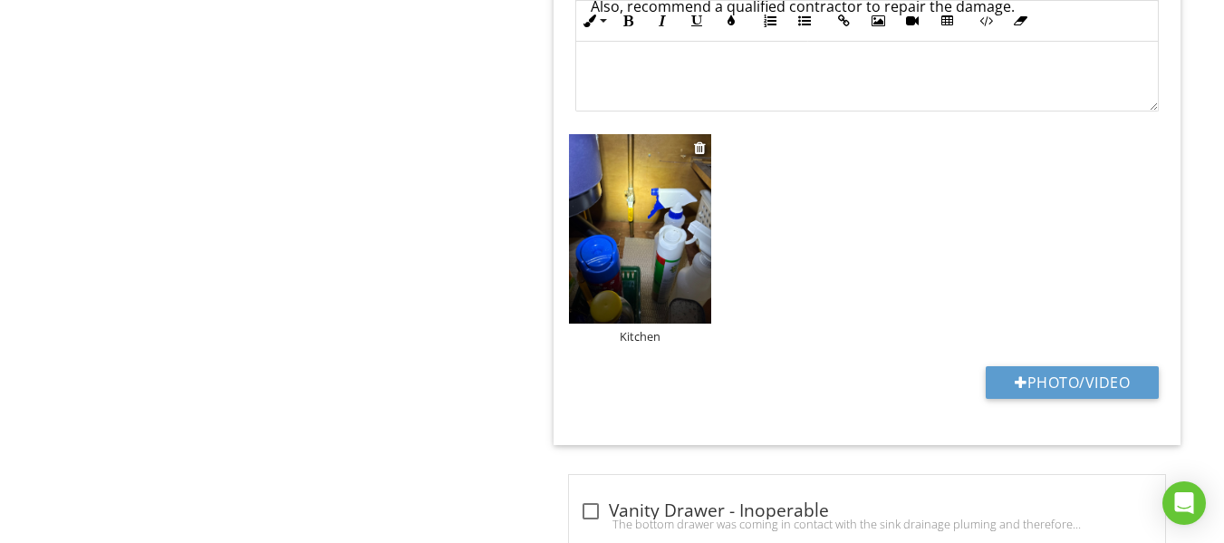
click at [657, 340] on div "Kitchen" at bounding box center [640, 336] width 142 height 14
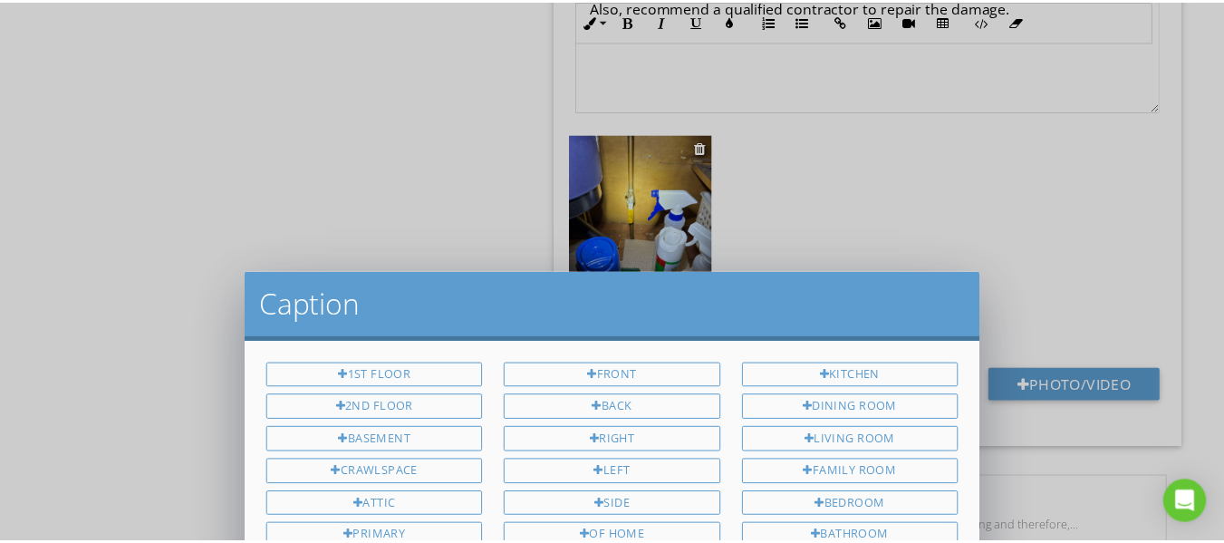
scroll to position [0, 0]
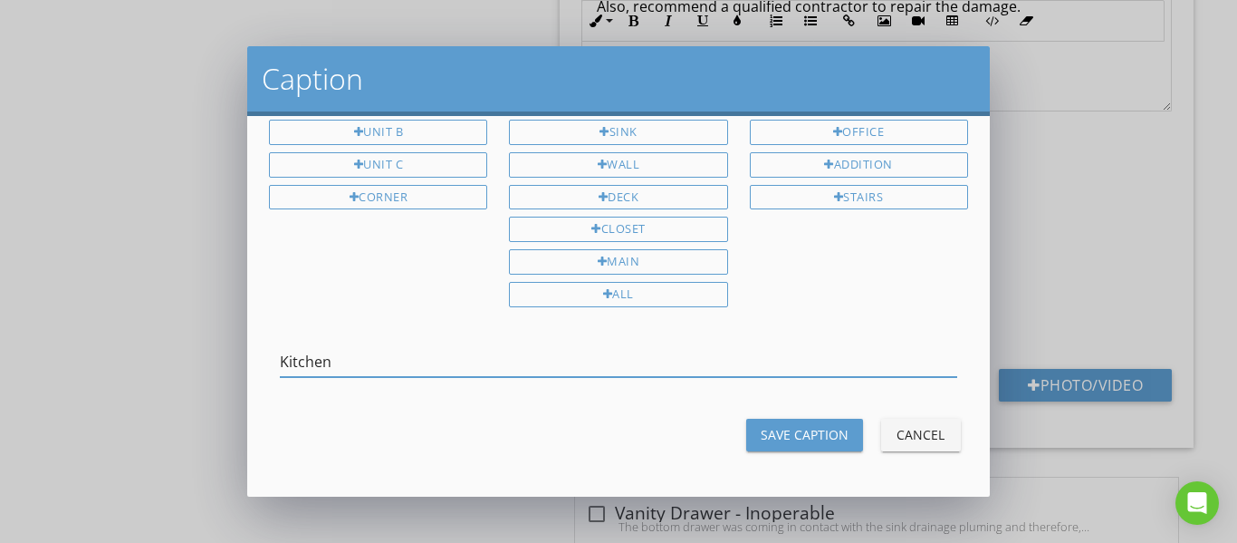
click at [167, 350] on div "Caption 1st Floor 2nd Floor Basement Crawlspace Attic Primary Guest Multiple Lo…" at bounding box center [618, 271] width 1237 height 543
click at [859, 455] on div "Save Caption Cancel" at bounding box center [618, 434] width 721 height 43
click at [808, 438] on div "Save Caption" at bounding box center [805, 434] width 88 height 19
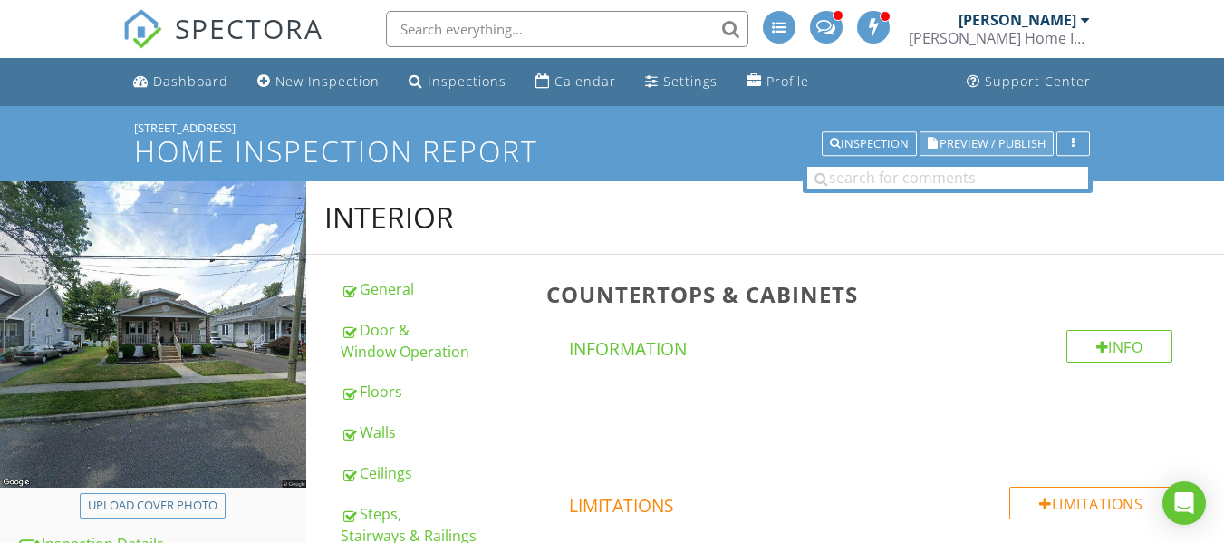
click at [995, 142] on span "Preview / Publish" at bounding box center [992, 144] width 106 height 12
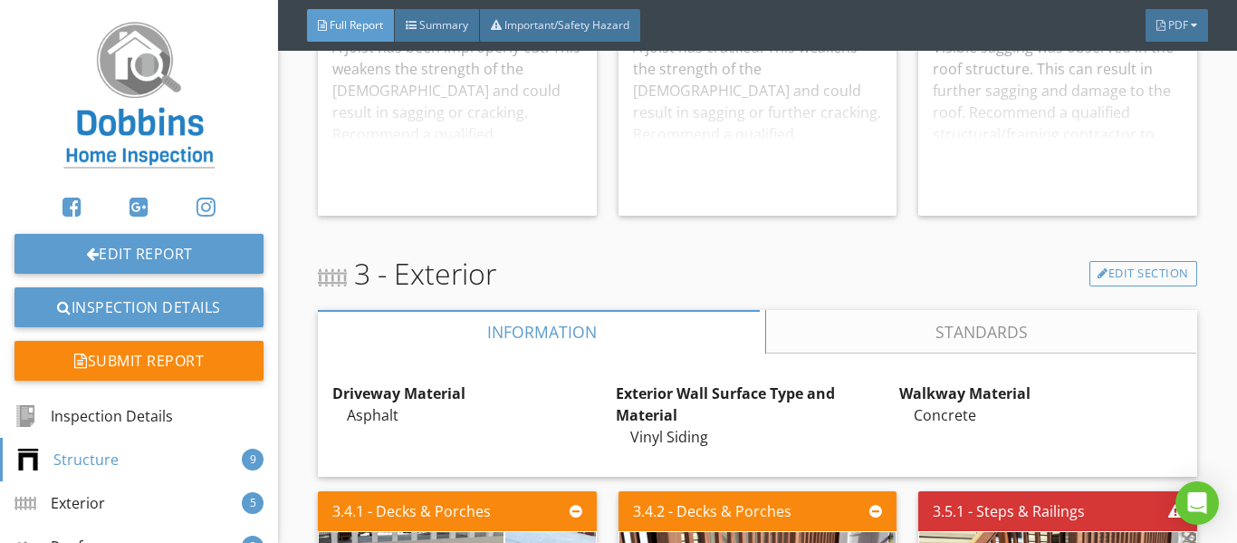
scroll to position [4711, 0]
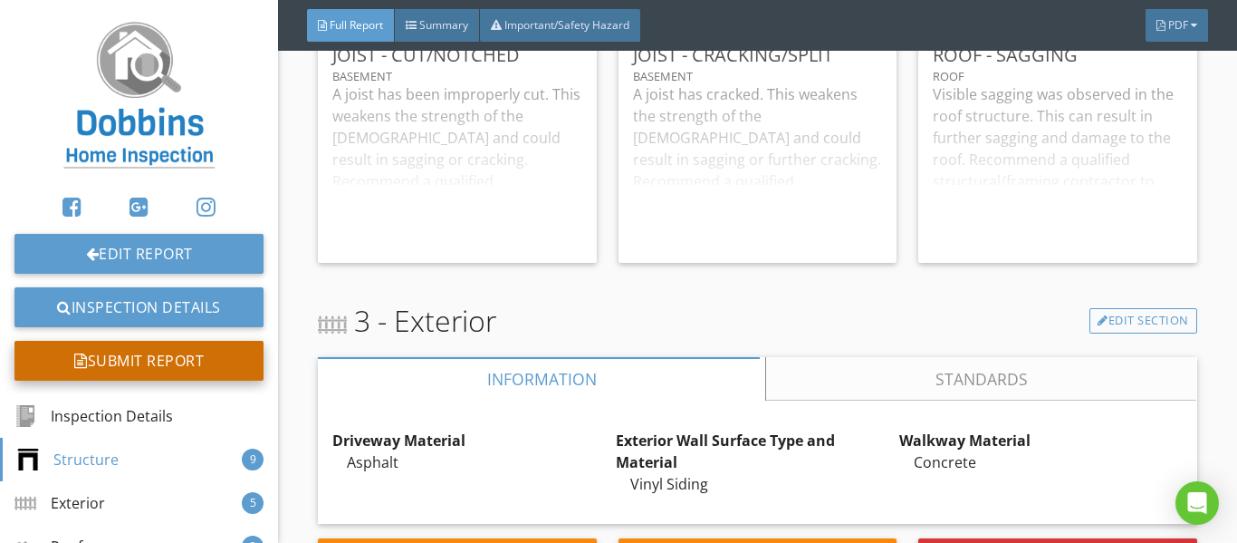
click at [154, 363] on div "Submit Report" at bounding box center [138, 361] width 249 height 40
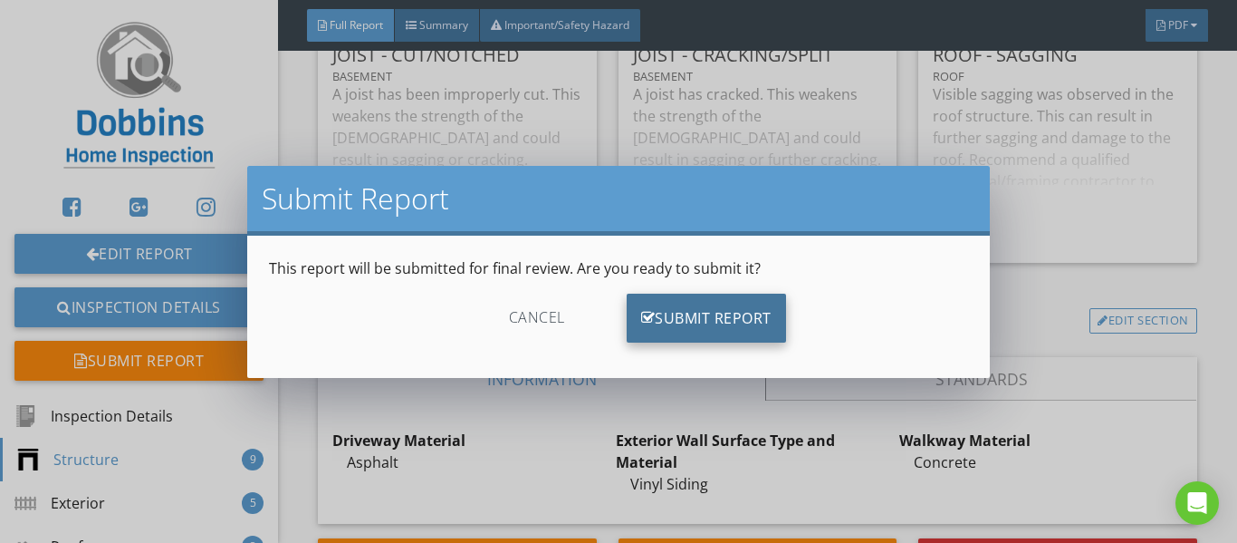
click at [682, 338] on div "Submit Report" at bounding box center [706, 318] width 159 height 49
